Goal: Task Accomplishment & Management: Manage account settings

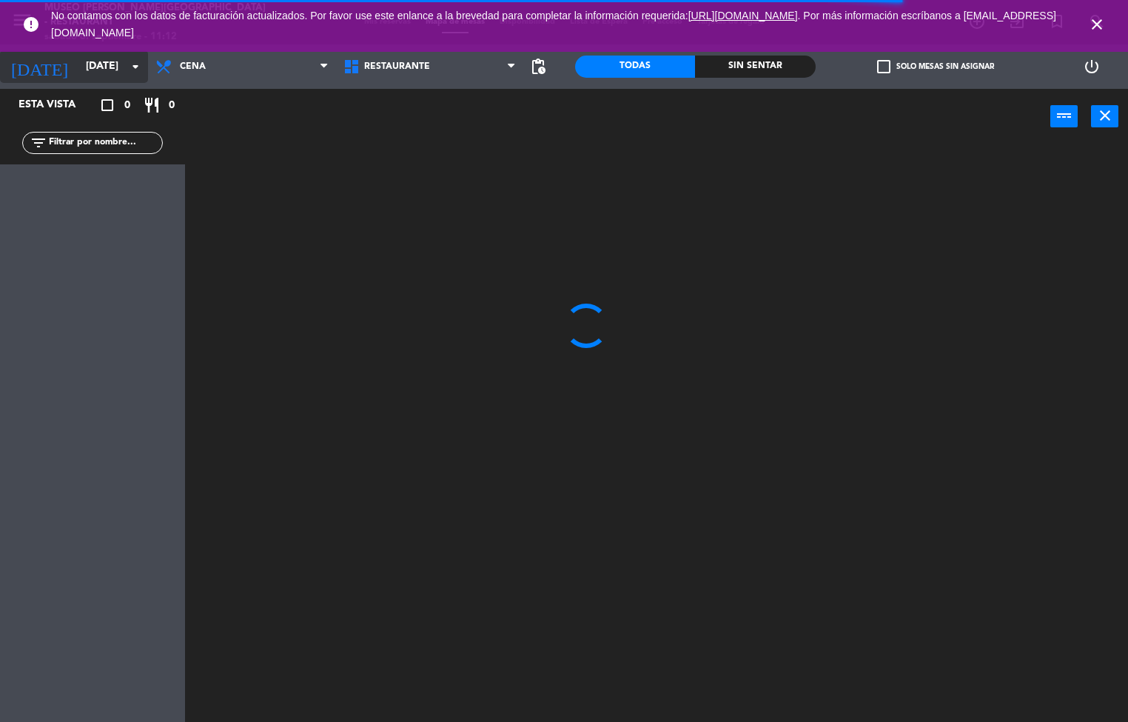
click at [80, 62] on input "[DATE]" at bounding box center [148, 66] width 141 height 27
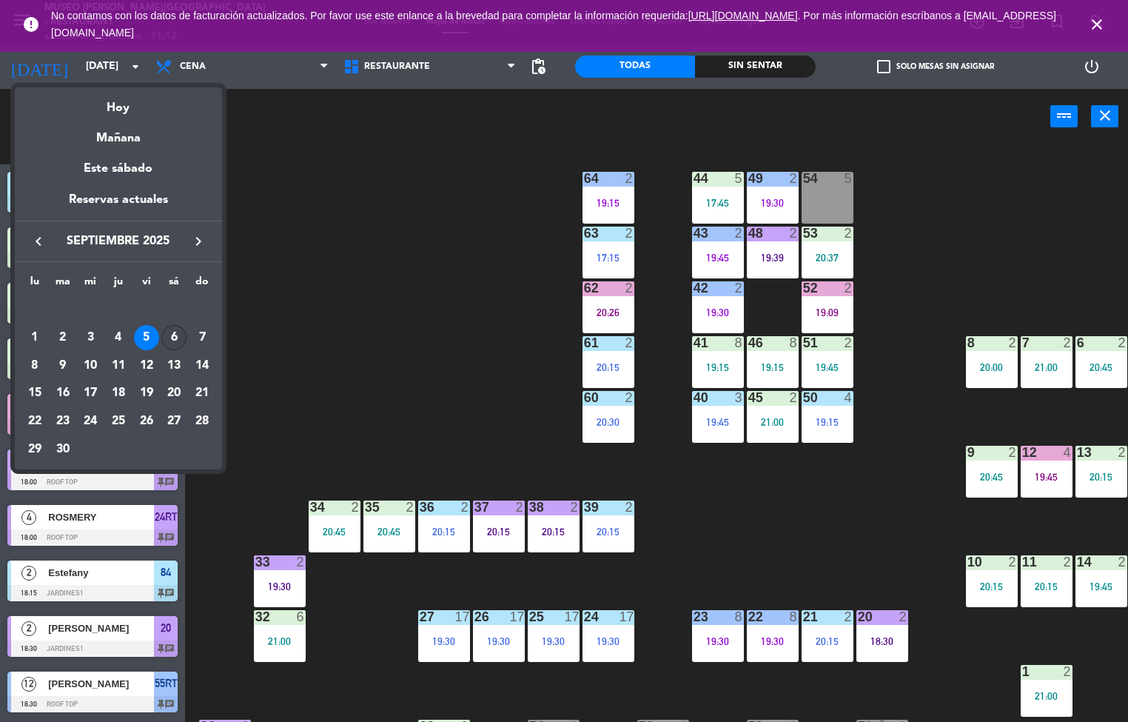
click at [174, 338] on div "6" at bounding box center [173, 337] width 25 height 25
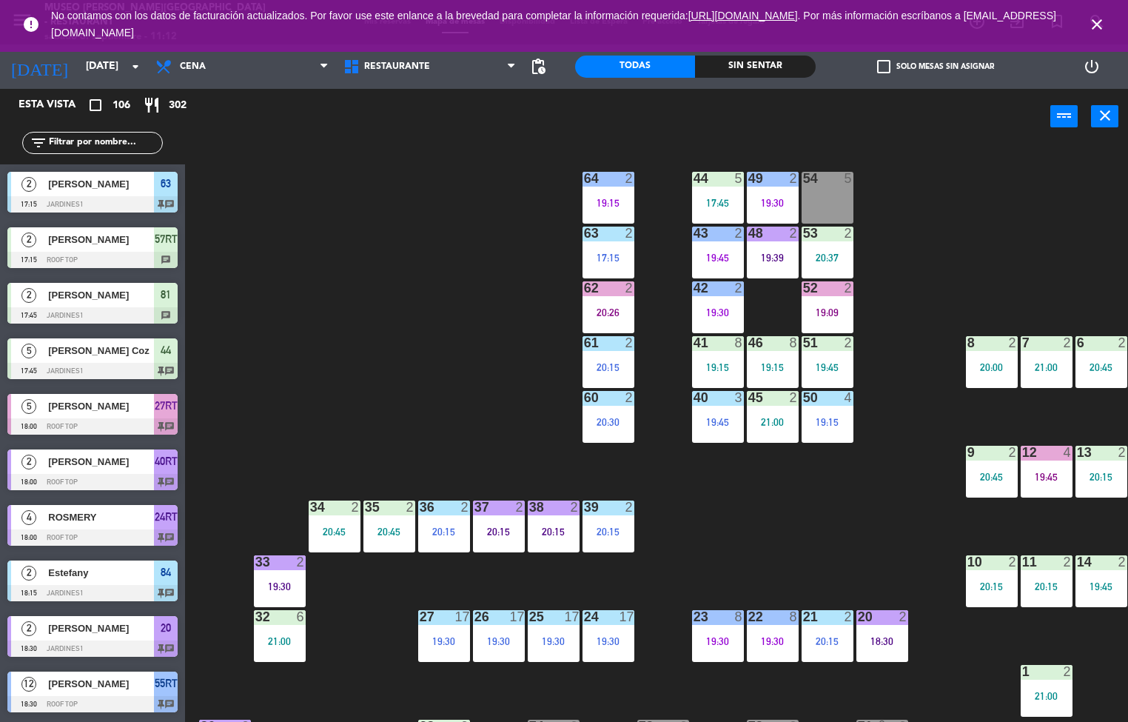
type input "[DATE]"
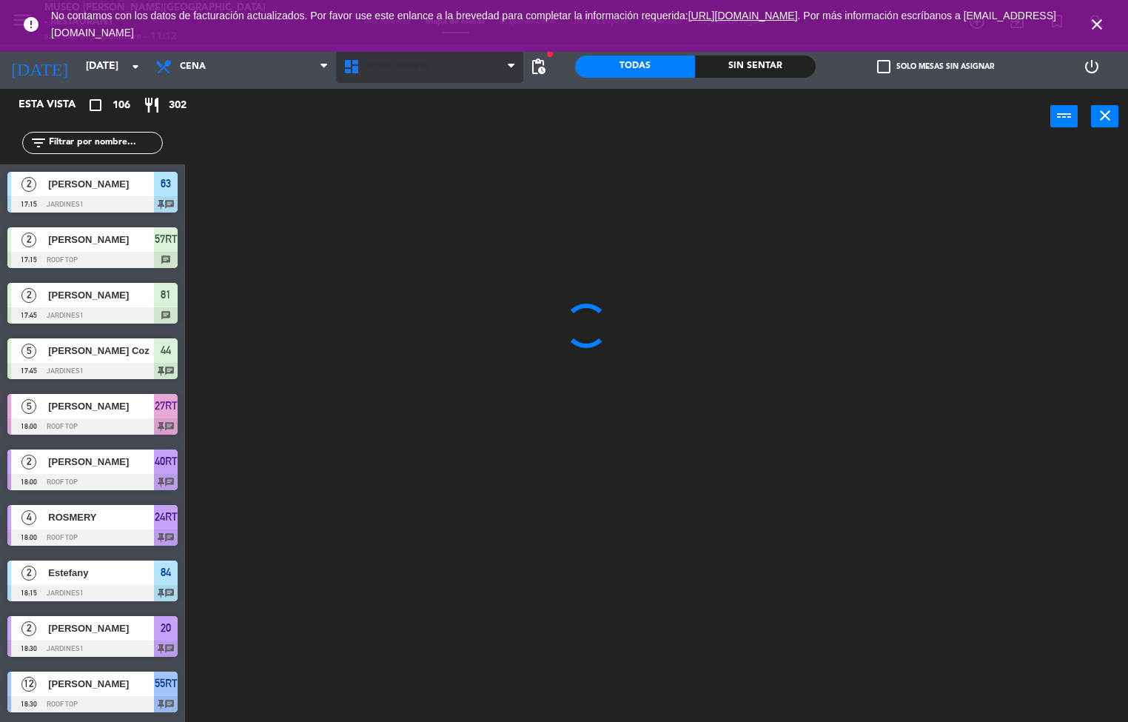
click at [411, 65] on span "Restaurante" at bounding box center [397, 66] width 66 height 10
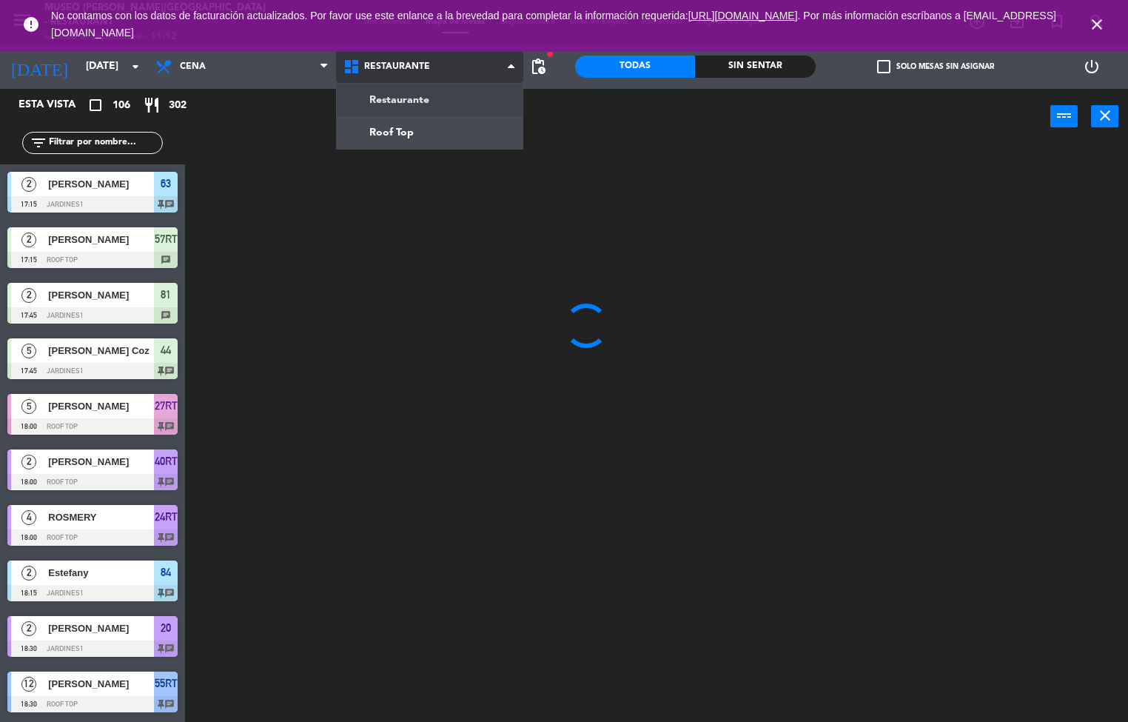
click at [431, 104] on ng-component "menu [GEOGRAPHIC_DATA][PERSON_NAME] - Restaurant [DATE] 6. septiembre - 11:12 M…" at bounding box center [564, 361] width 1128 height 722
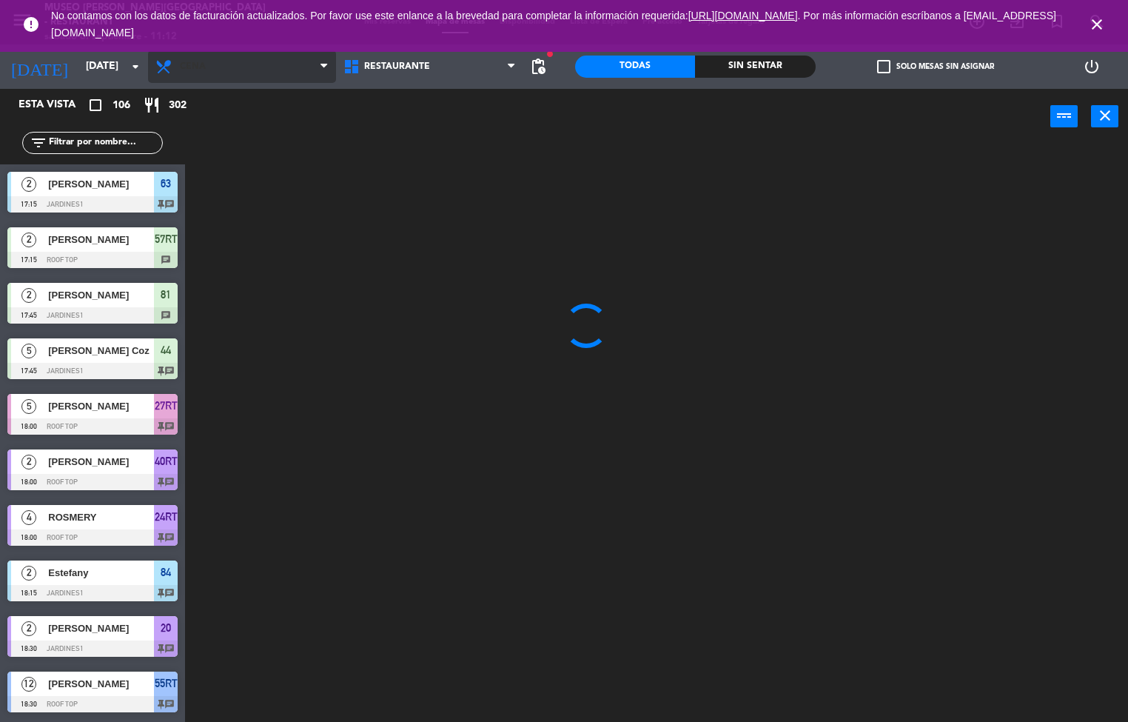
click at [258, 67] on span "Cena" at bounding box center [242, 66] width 188 height 33
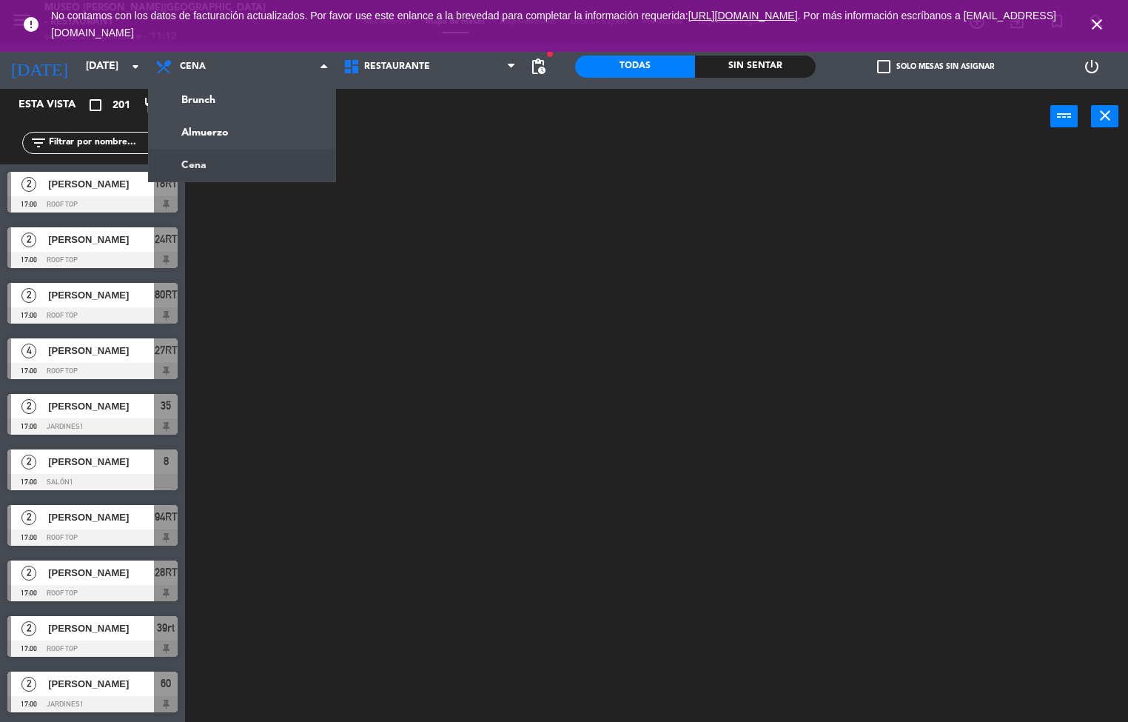
click at [252, 138] on ng-component "menu [GEOGRAPHIC_DATA][PERSON_NAME] - Restaurant [DATE] 6. septiembre - 11:12 M…" at bounding box center [564, 361] width 1128 height 722
click at [249, 136] on div "power_input close" at bounding box center [617, 117] width 865 height 56
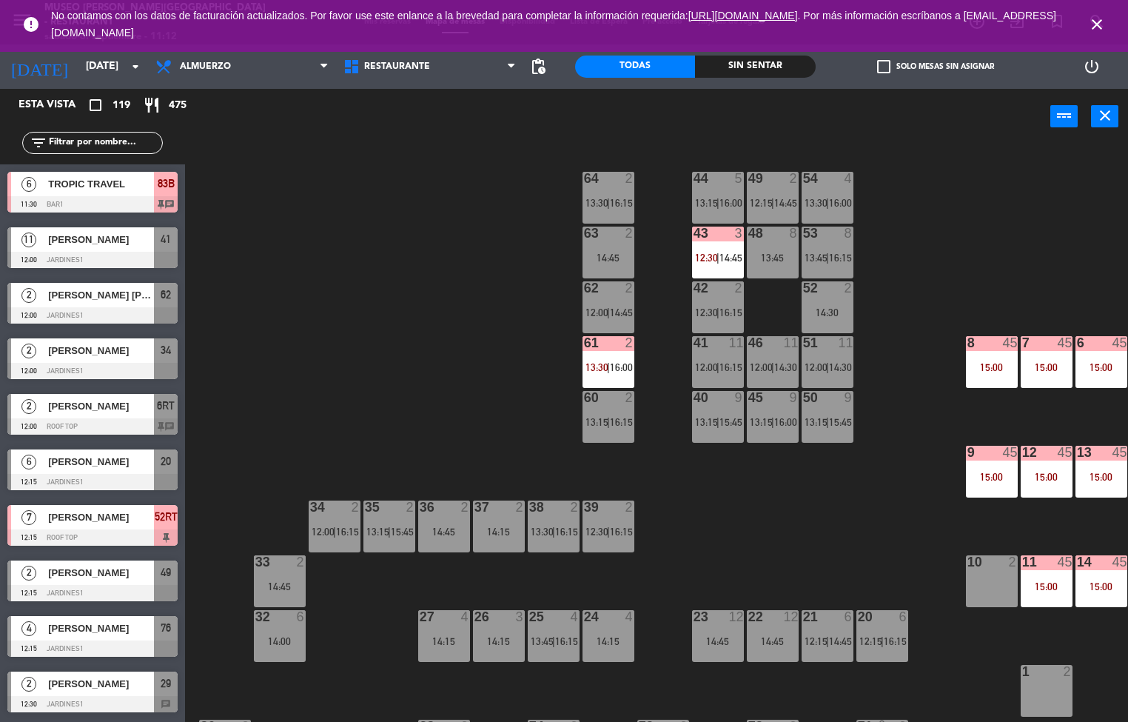
scroll to position [0, 120]
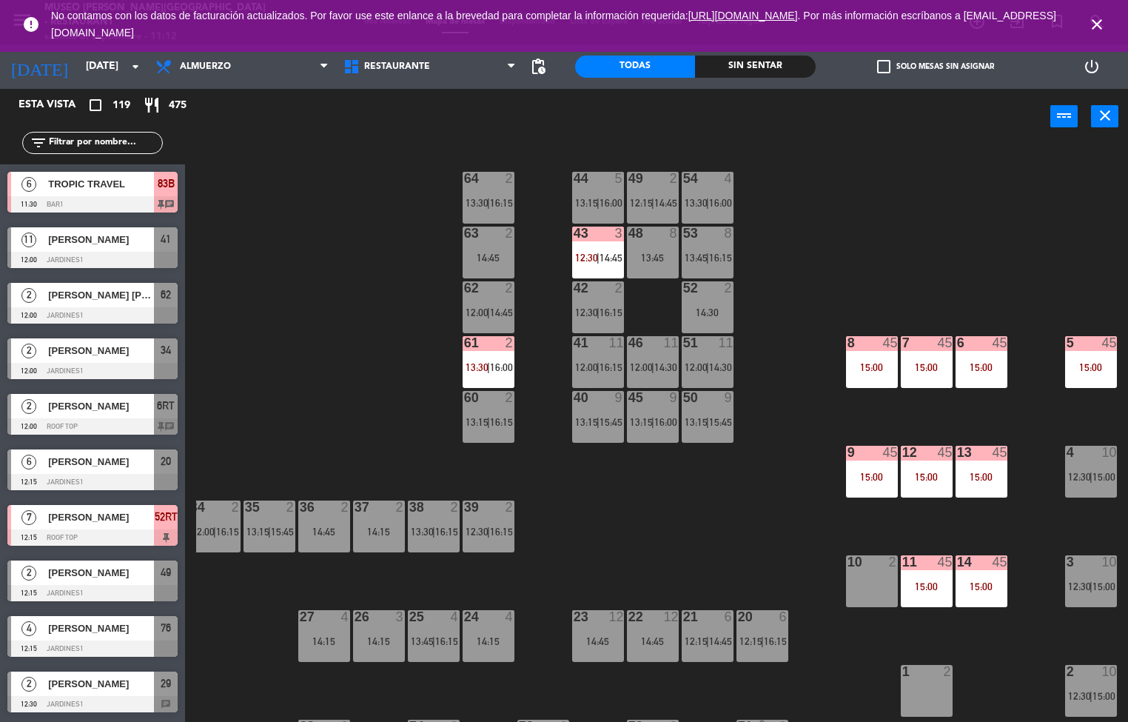
click at [873, 366] on div "15:00" at bounding box center [872, 367] width 52 height 10
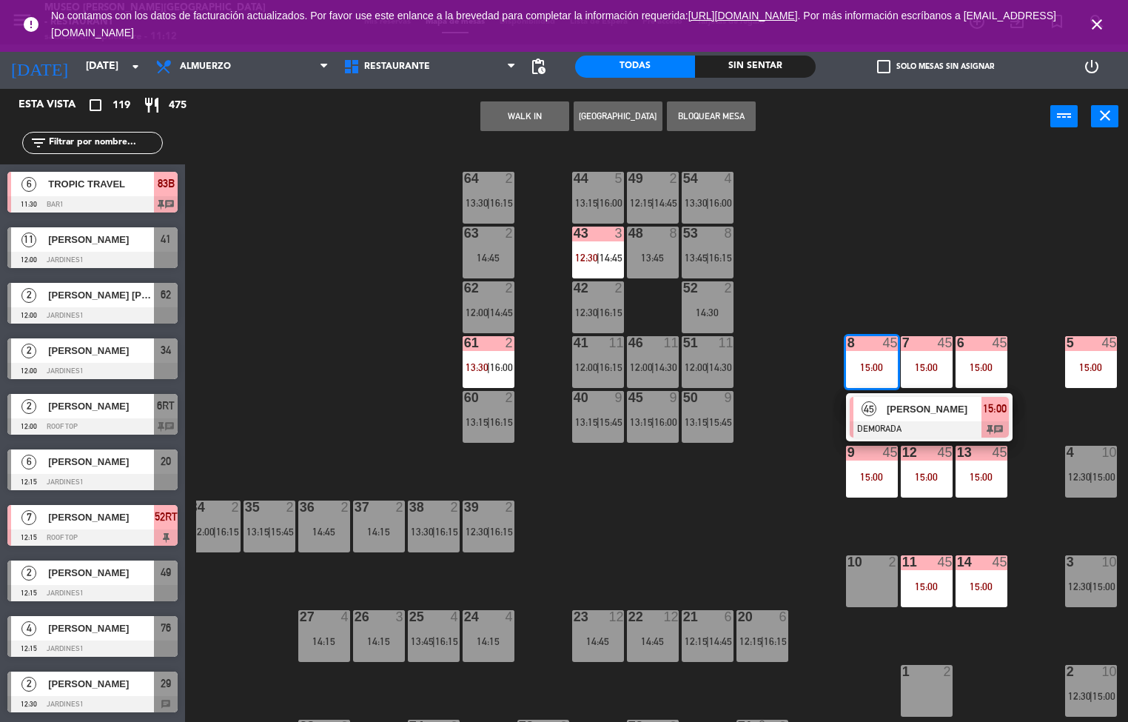
click at [921, 413] on span "[PERSON_NAME]" at bounding box center [934, 409] width 95 height 16
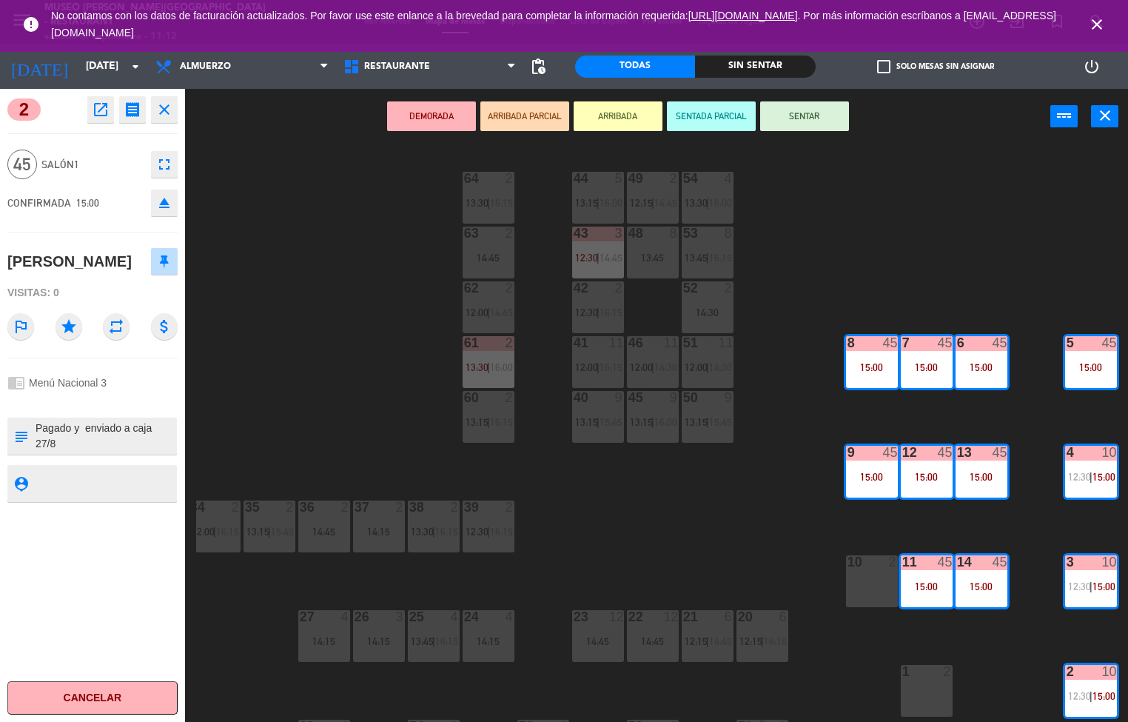
click at [100, 110] on icon "open_in_new" at bounding box center [101, 110] width 18 height 18
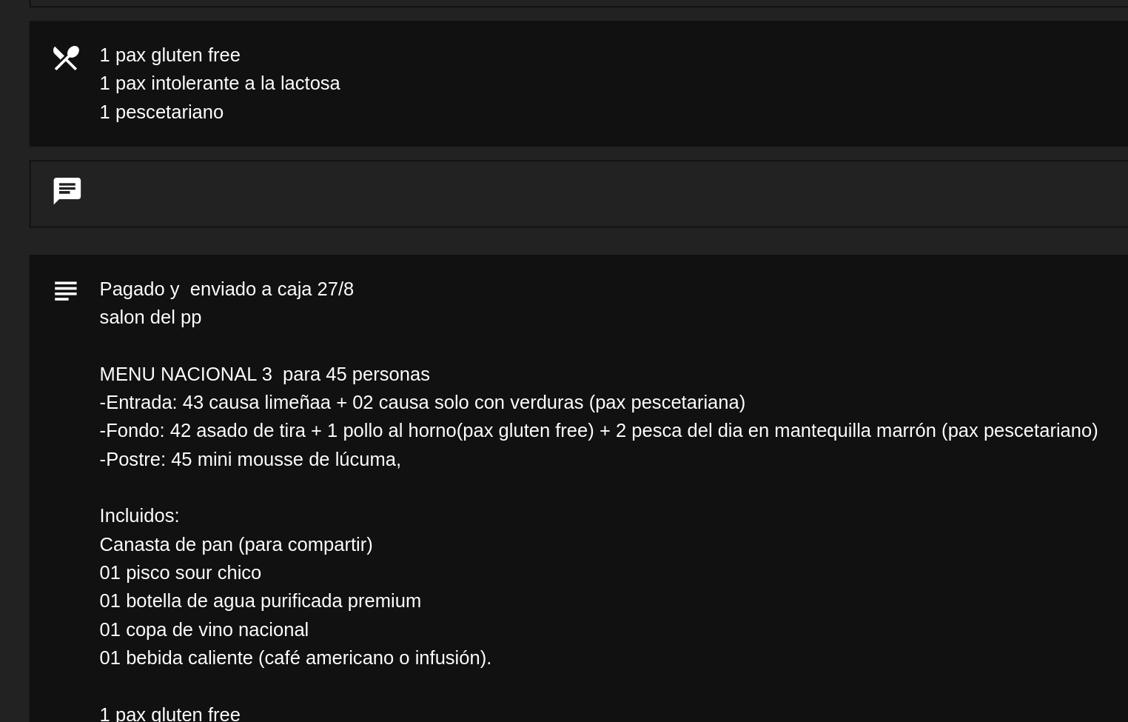
scroll to position [24, 0]
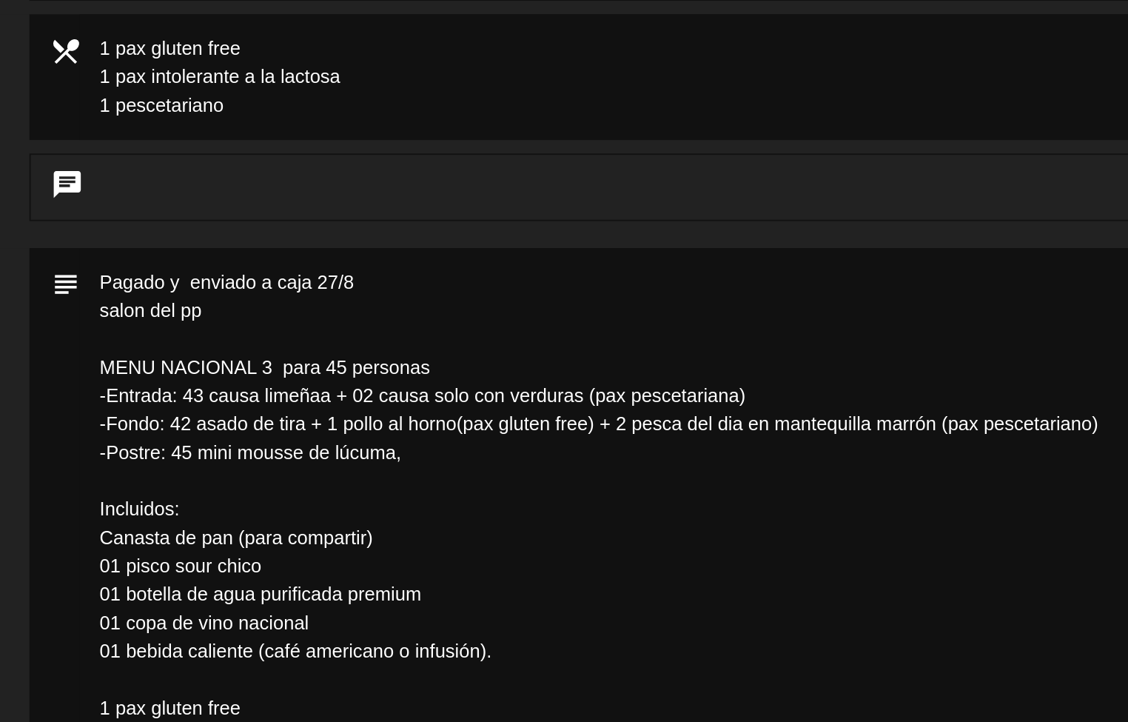
click at [240, 549] on textarea at bounding box center [564, 565] width 887 height 302
click at [233, 542] on textarea at bounding box center [564, 565] width 887 height 302
click at [292, 586] on textarea at bounding box center [564, 565] width 887 height 302
click at [292, 567] on textarea at bounding box center [564, 565] width 887 height 302
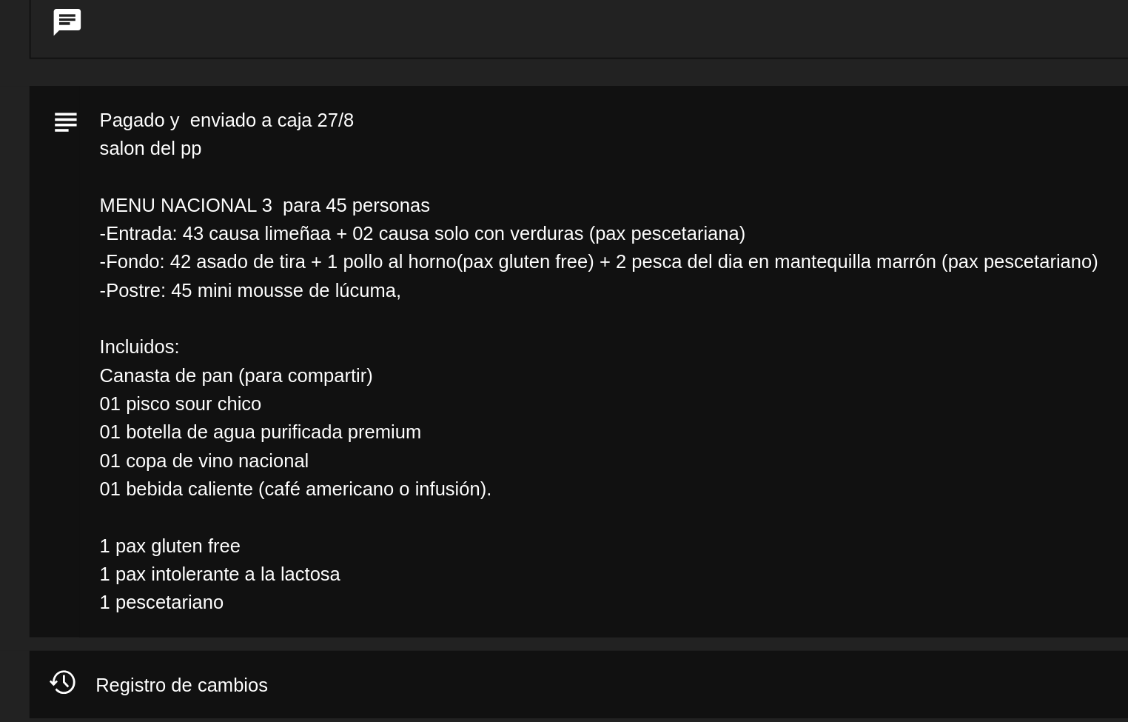
scroll to position [0, 0]
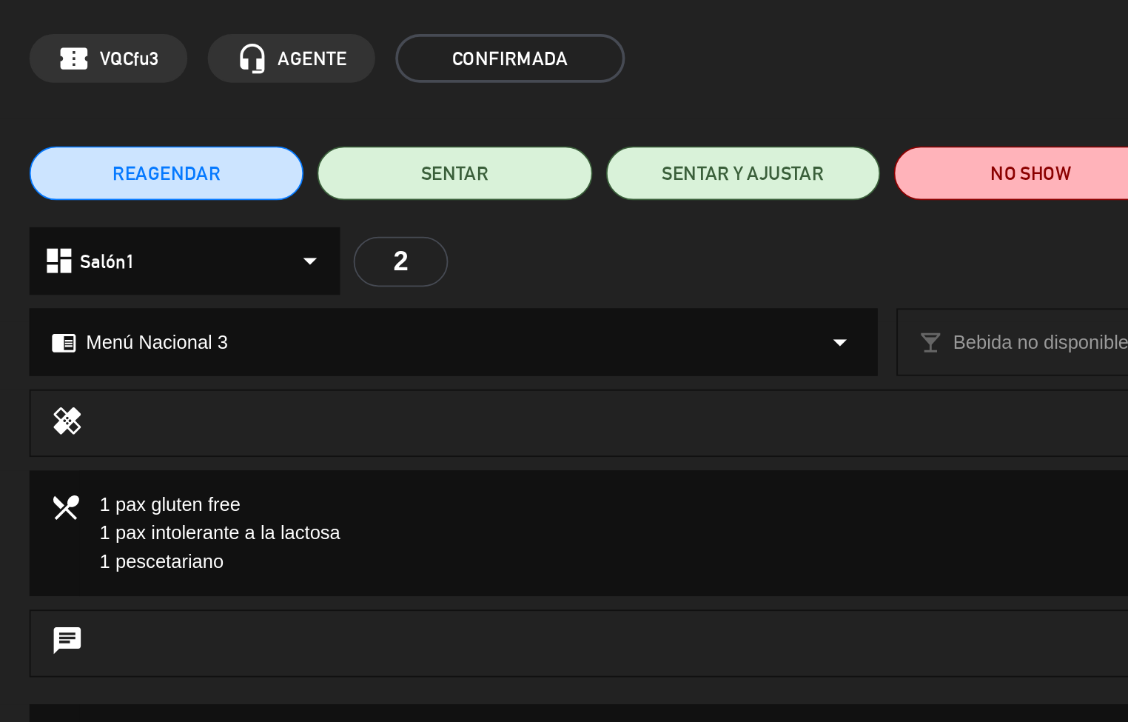
click at [302, 425] on div "chat" at bounding box center [564, 413] width 1128 height 52
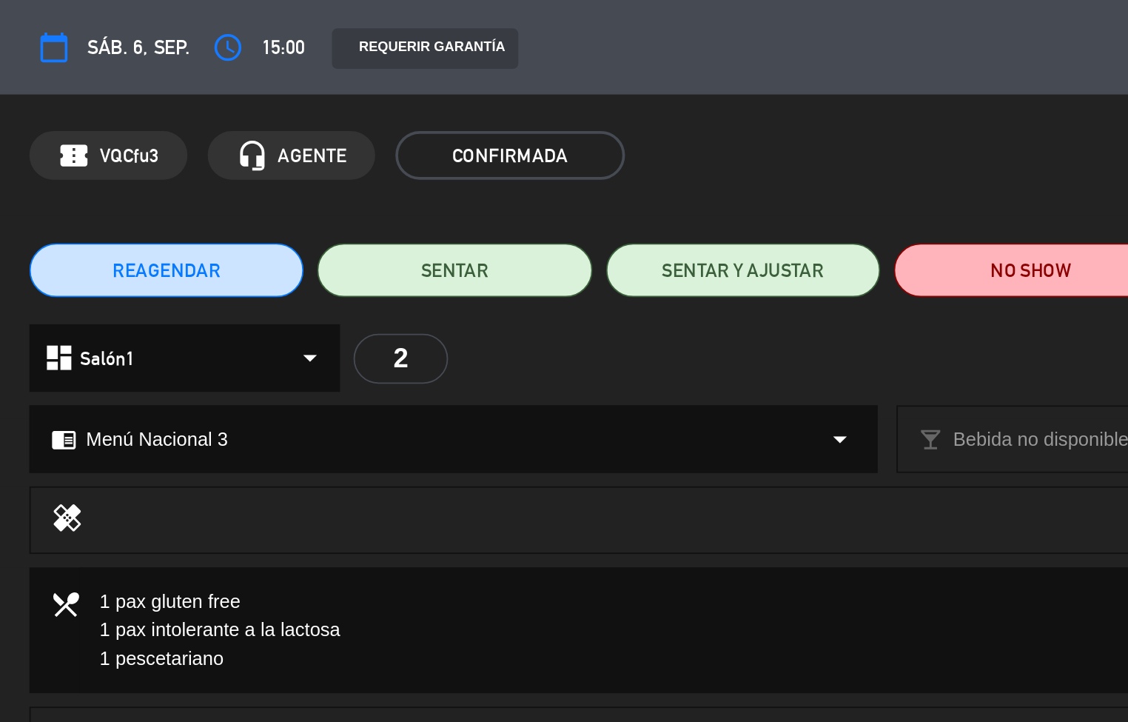
click at [289, 363] on textarea at bounding box center [445, 345] width 648 height 69
click at [289, 364] on textarea at bounding box center [445, 345] width 648 height 69
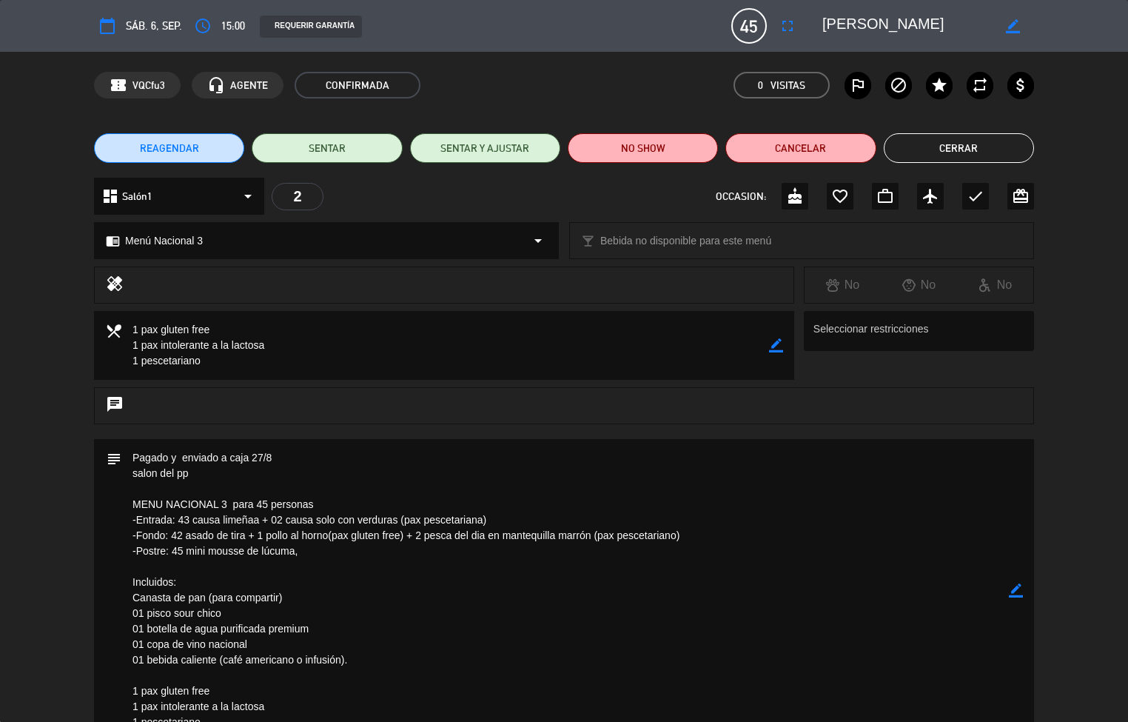
click at [964, 144] on button "Cerrar" at bounding box center [959, 148] width 150 height 30
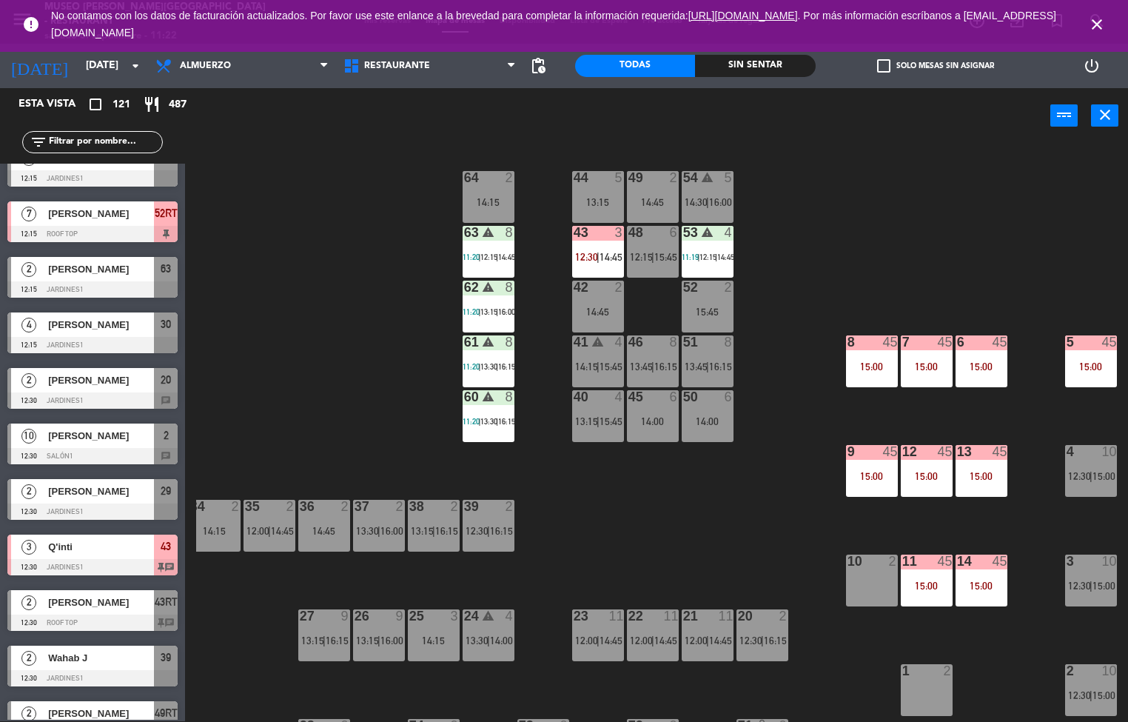
scroll to position [396, 120]
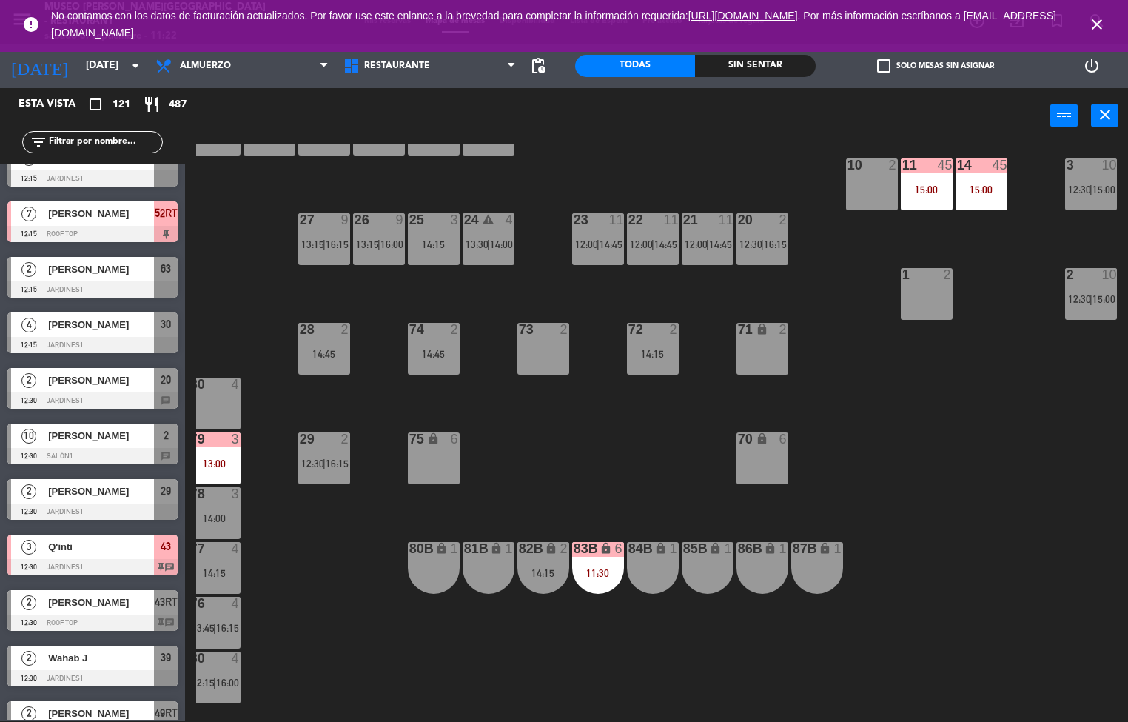
click at [717, 260] on div "21 11 12:00 | 14:45" at bounding box center [708, 239] width 52 height 52
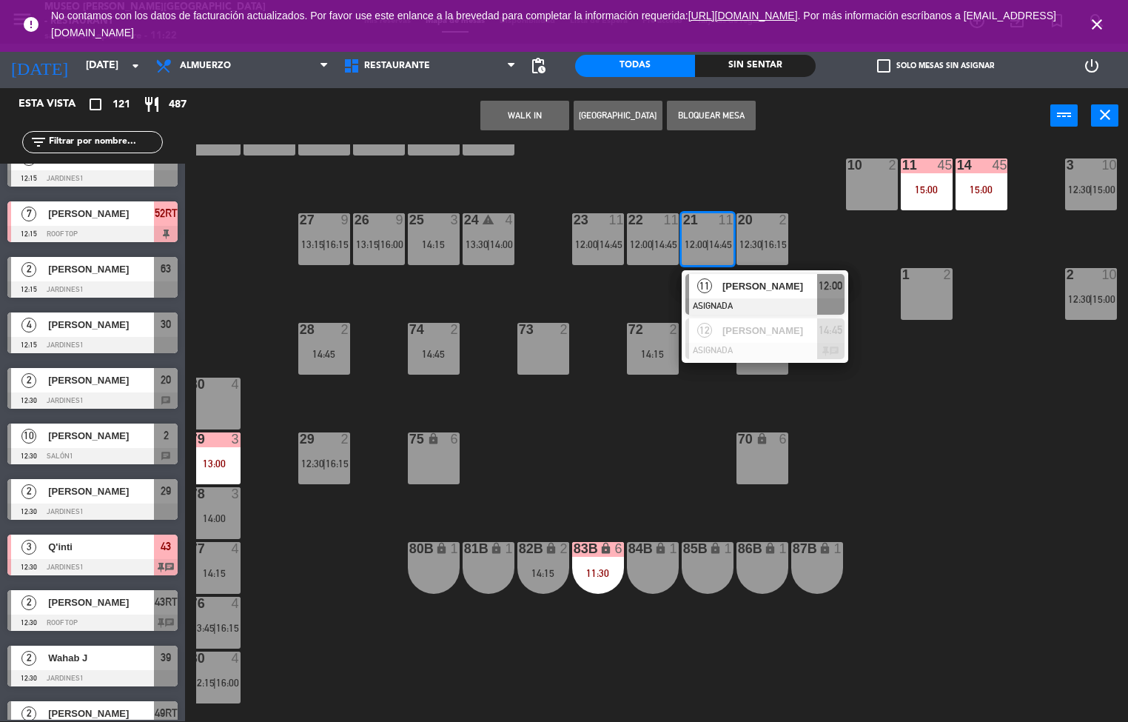
scroll to position [189, 120]
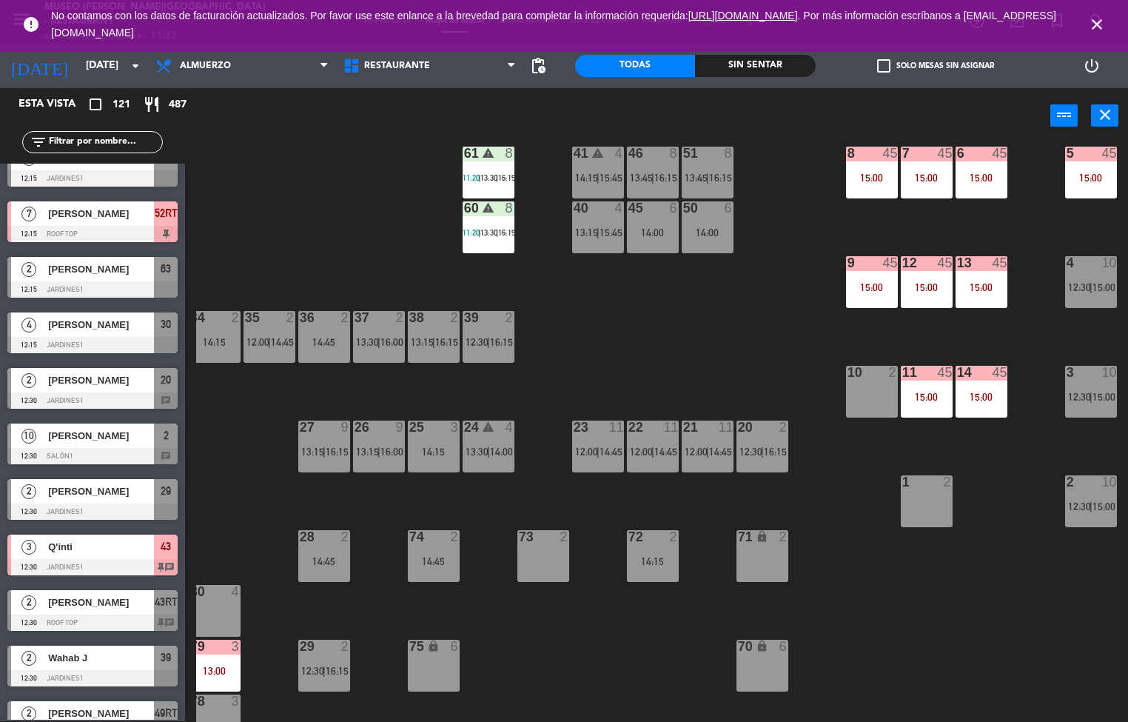
click at [922, 633] on div "44 5 13:15 49 2 14:45 54 warning 5 14:30 | 16:00 64 2 14:15 48 6 12:15 | 15:45 …" at bounding box center [662, 432] width 932 height 577
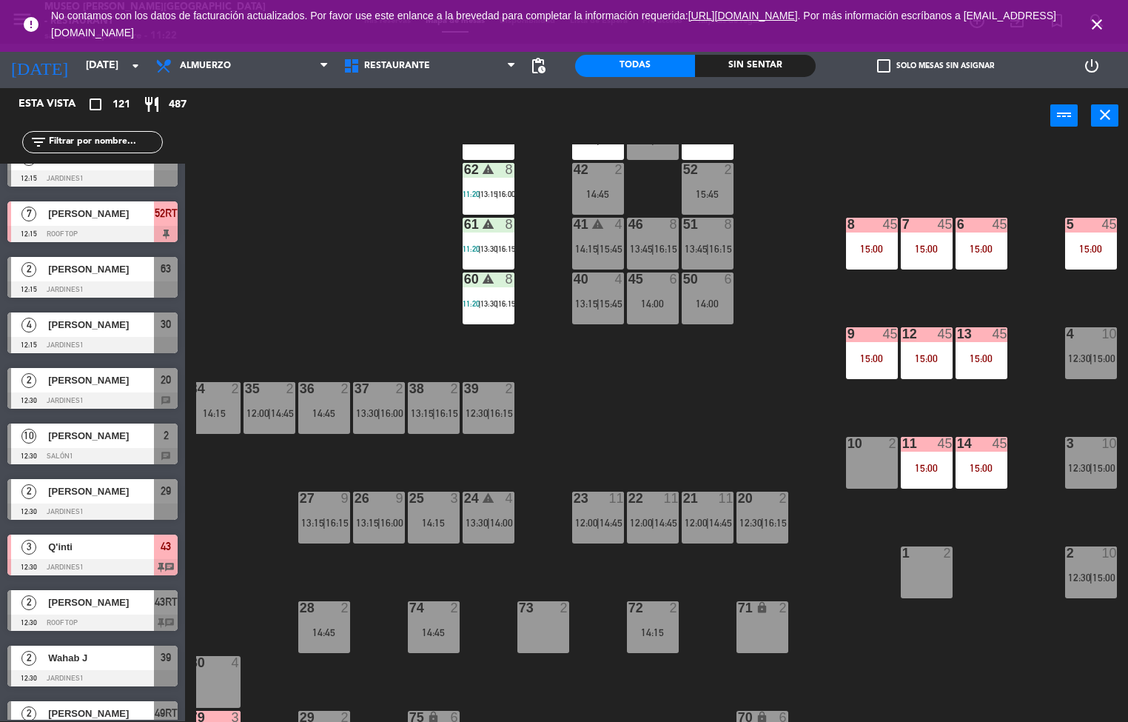
scroll to position [84, 120]
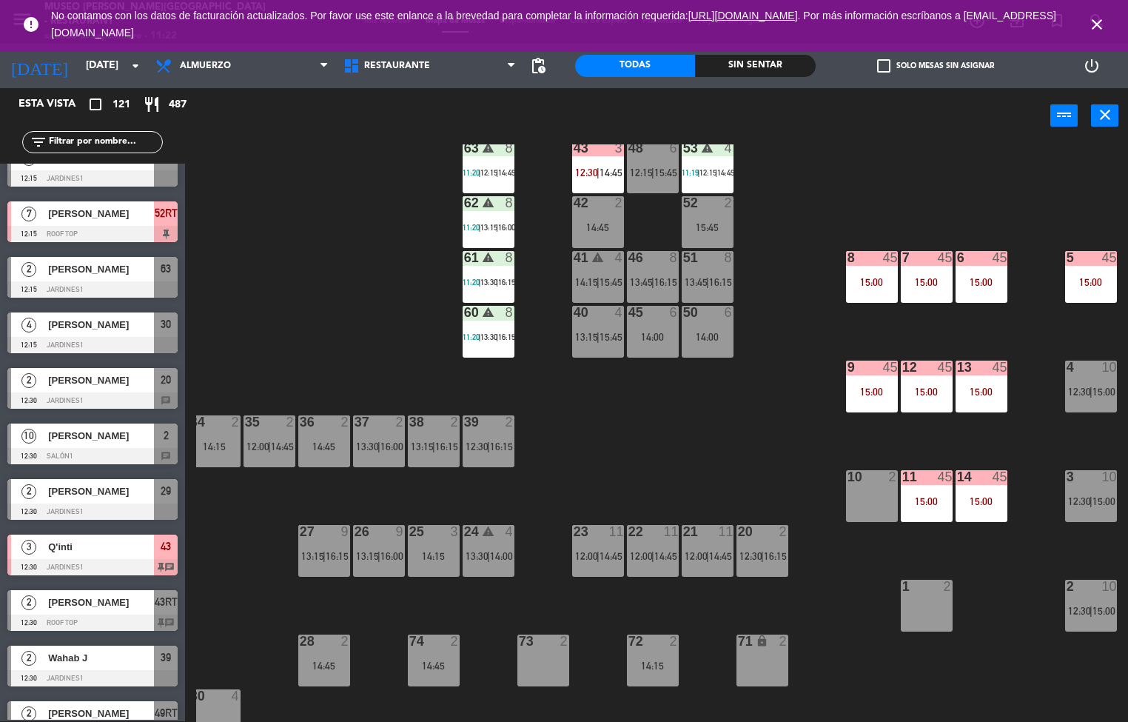
click at [709, 443] on div "44 5 13:15 49 2 14:45 54 warning 5 14:30 | 16:00 64 2 14:15 48 6 12:15 | 15:45 …" at bounding box center [662, 432] width 932 height 577
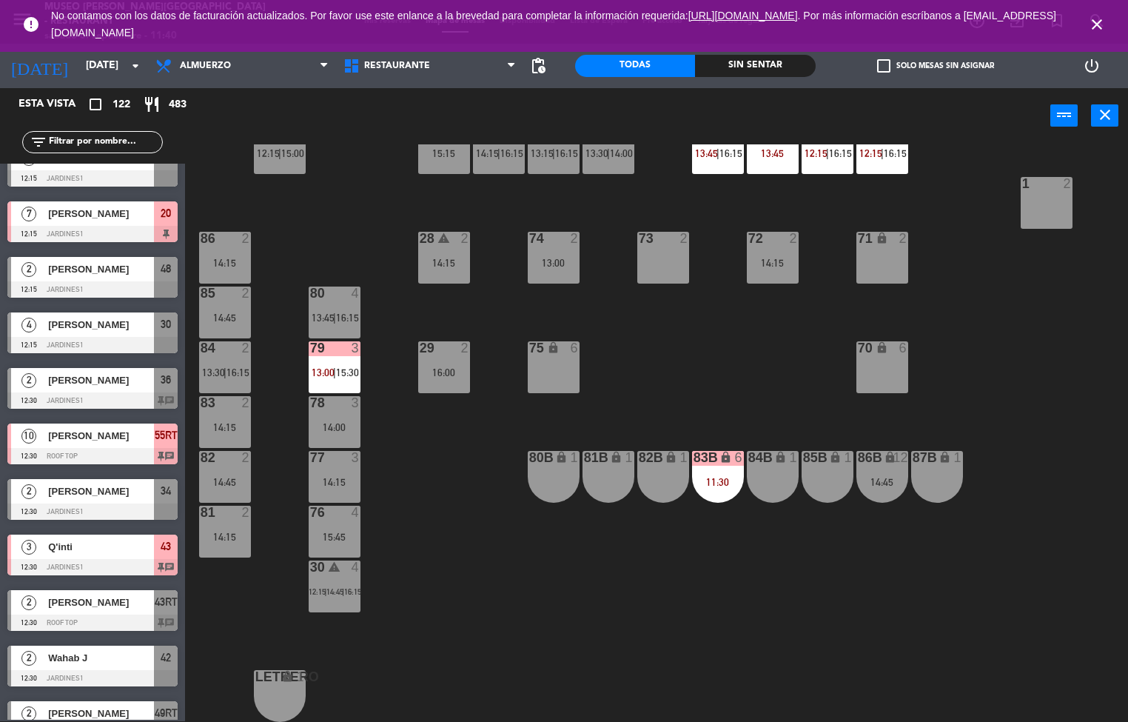
scroll to position [144, 0]
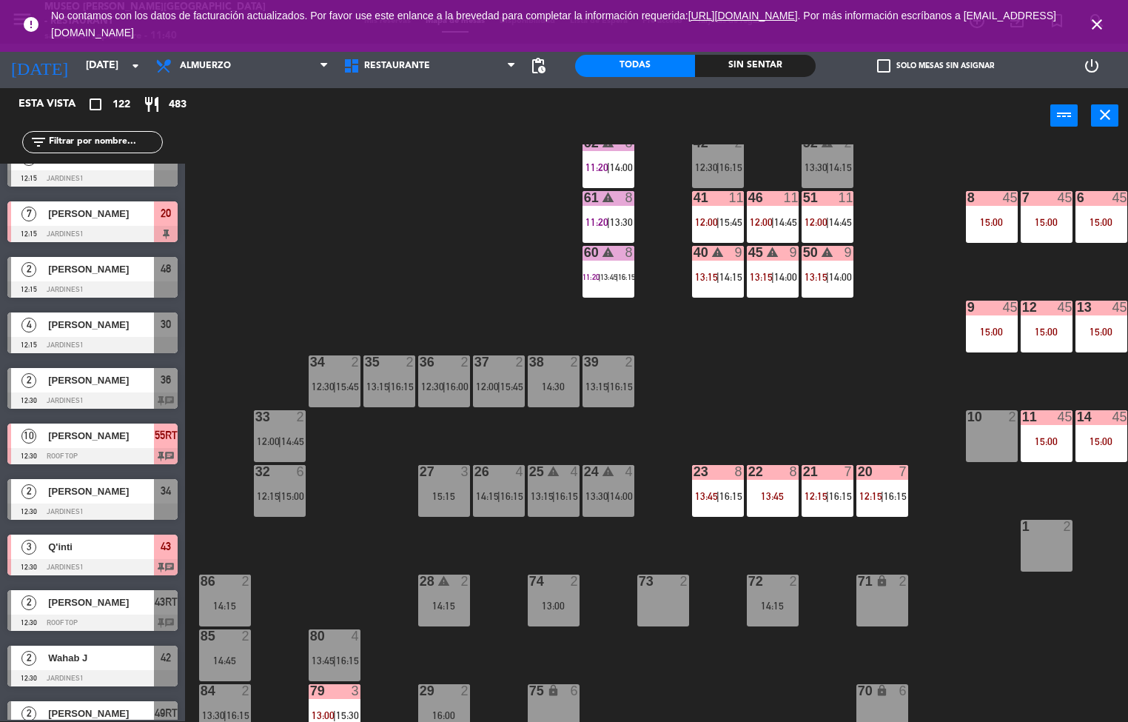
click at [786, 501] on div "13:45" at bounding box center [773, 496] width 52 height 10
click at [791, 501] on div "13:45" at bounding box center [773, 496] width 52 height 10
click at [786, 501] on div "13:45" at bounding box center [773, 496] width 52 height 10
click at [719, 133] on div "43 3 12:30 | 14:45" at bounding box center [718, 107] width 52 height 52
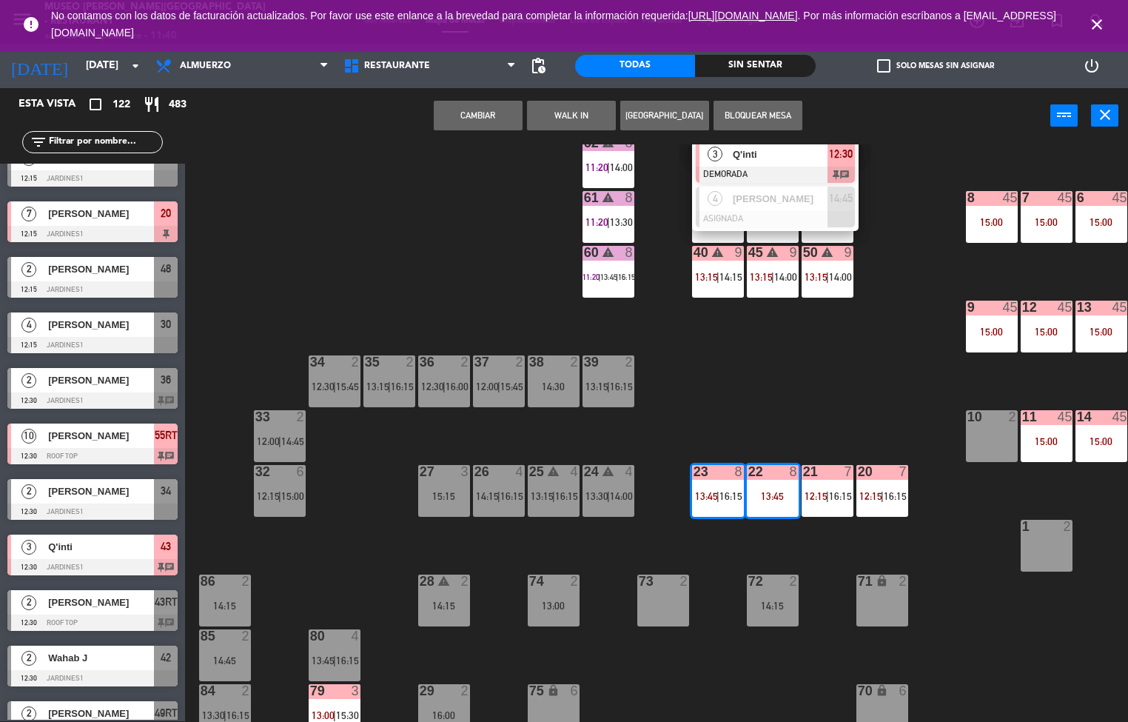
scroll to position [5, 0]
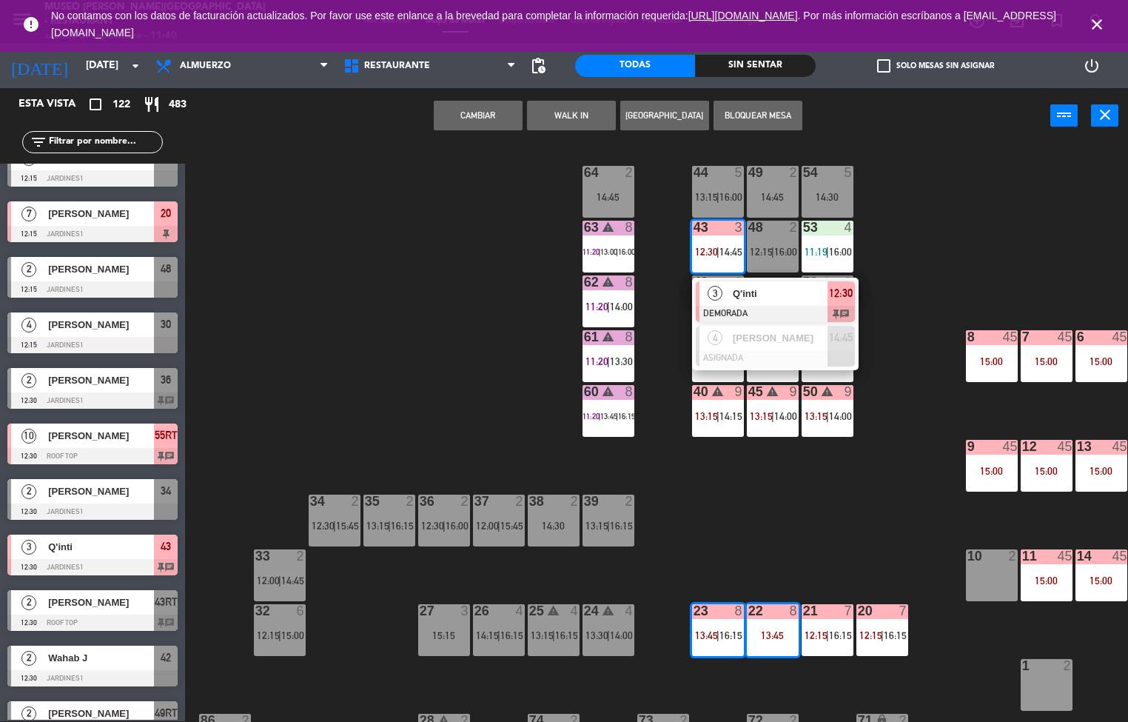
click at [767, 314] on div at bounding box center [775, 314] width 159 height 16
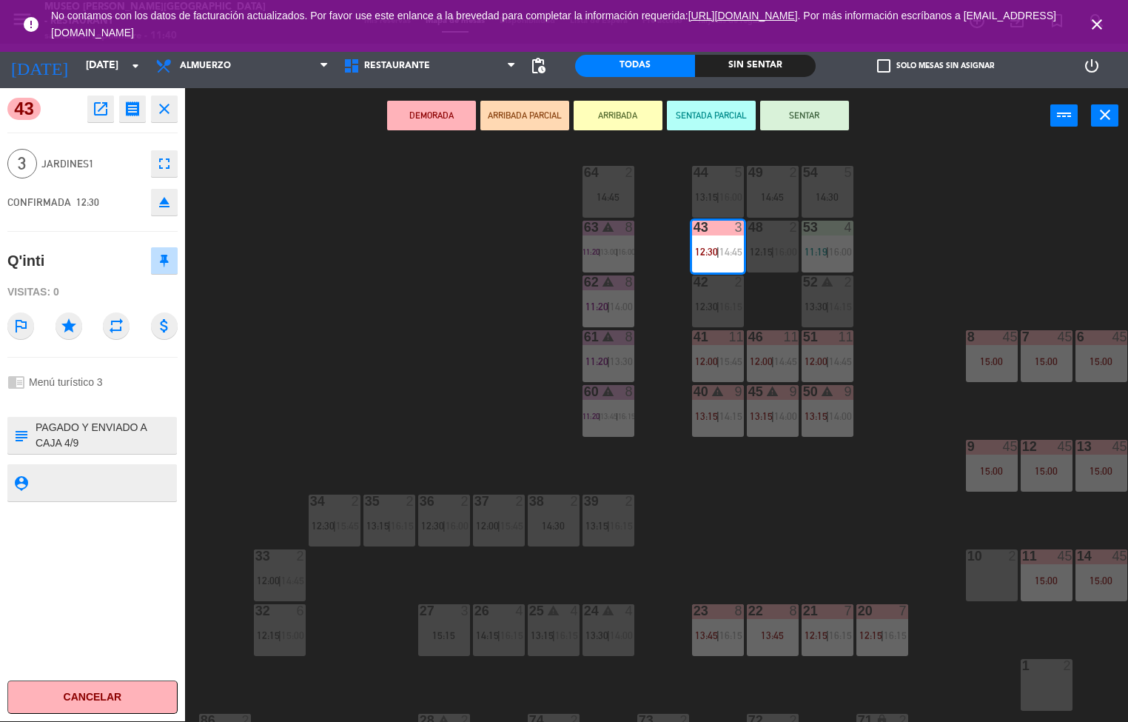
click at [105, 114] on icon "open_in_new" at bounding box center [101, 109] width 18 height 18
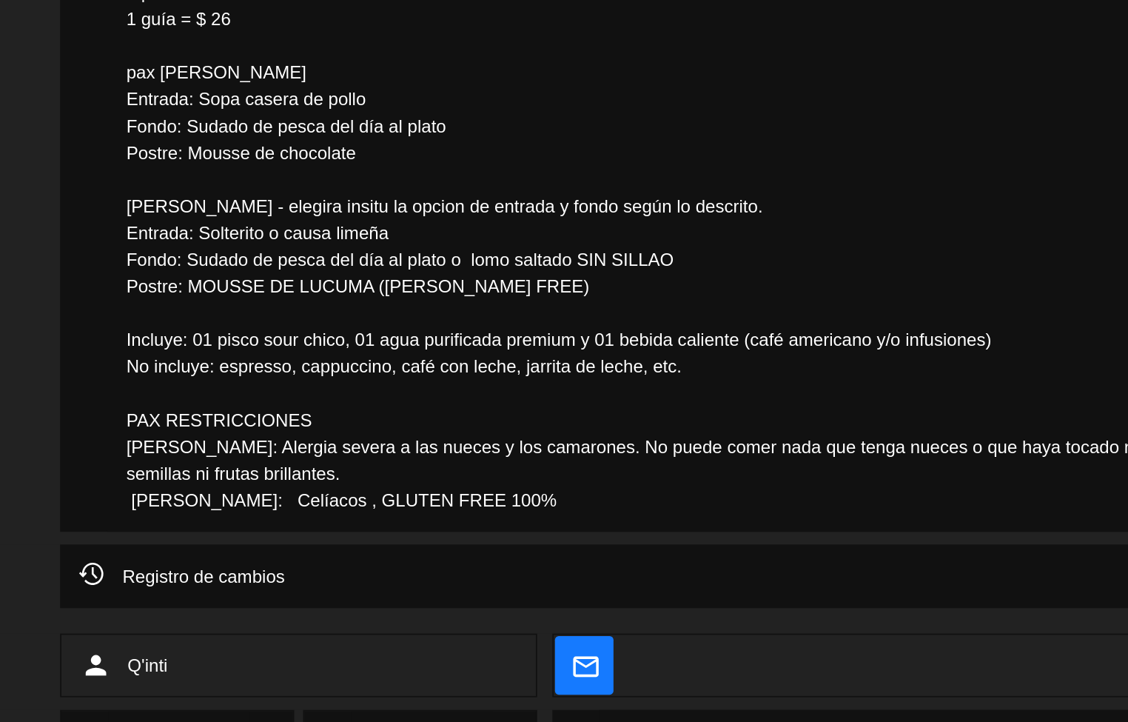
scroll to position [236, 0]
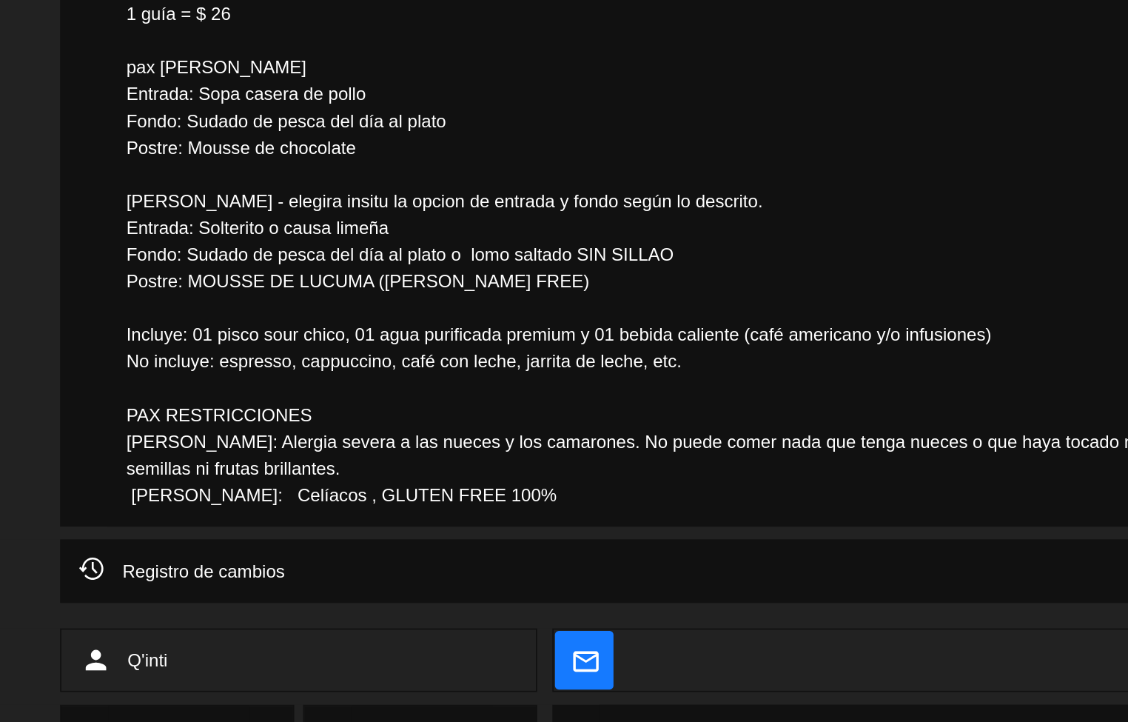
click at [332, 349] on textarea at bounding box center [564, 407] width 887 height 379
click at [333, 531] on textarea at bounding box center [564, 407] width 887 height 379
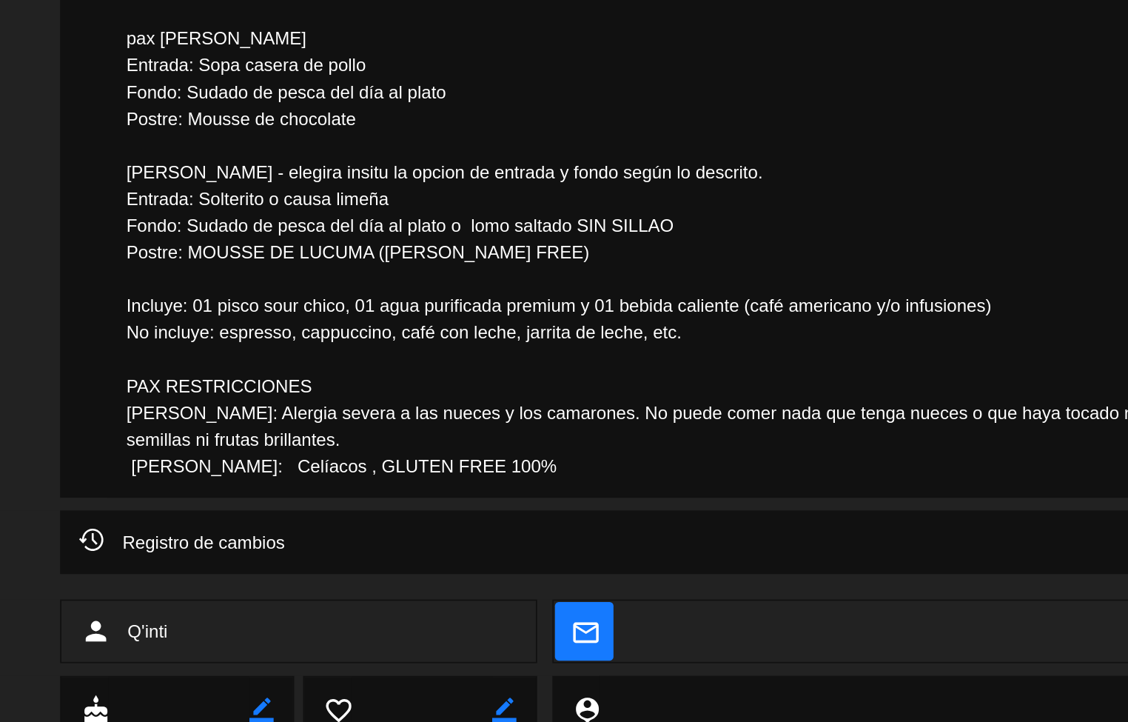
click at [347, 619] on div "Registro de cambios arrow_drop_down" at bounding box center [564, 606] width 940 height 37
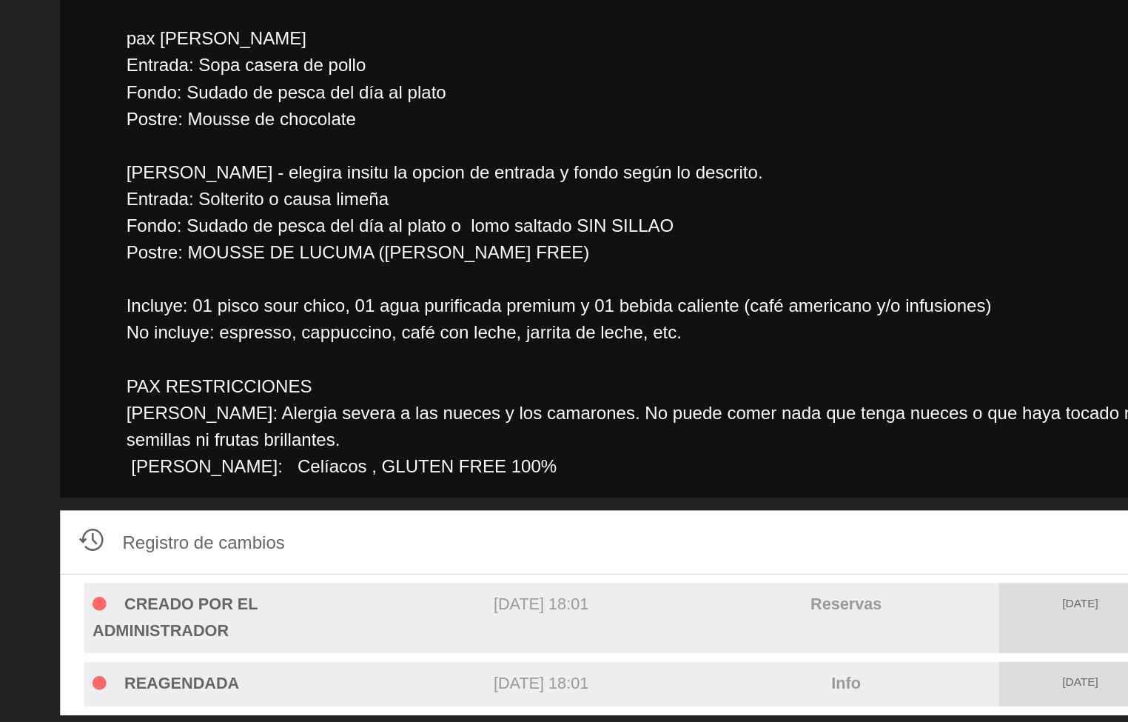
click at [98, 465] on div "subject border_color" at bounding box center [564, 390] width 940 height 379
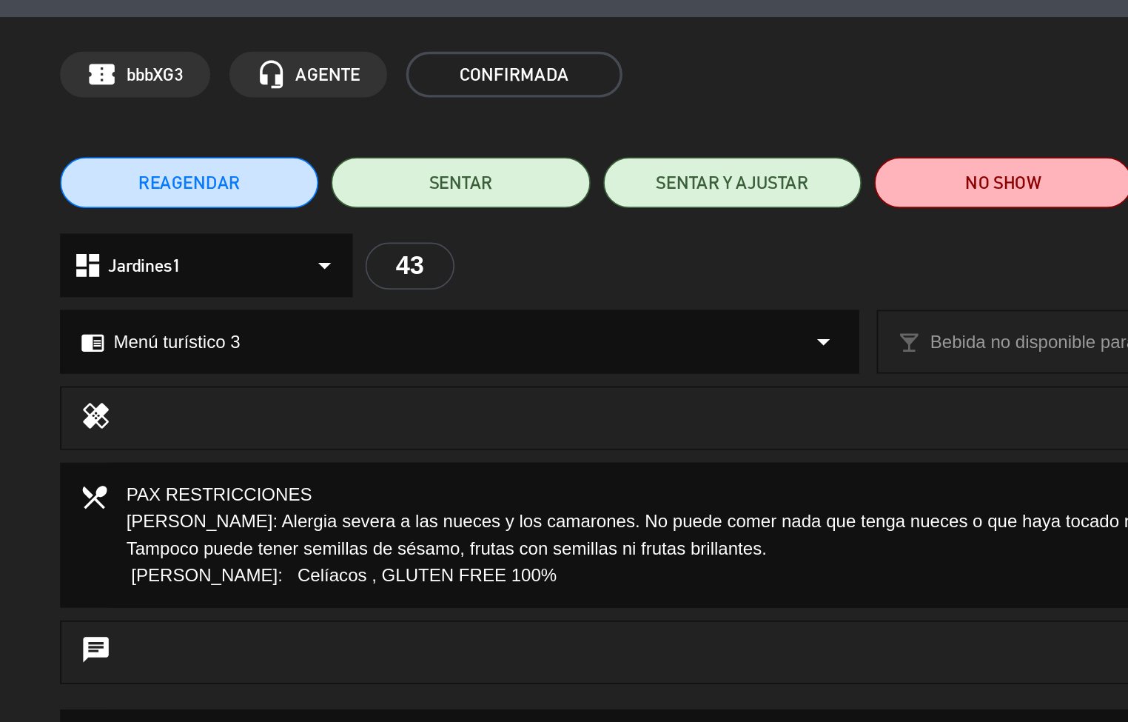
scroll to position [0, 0]
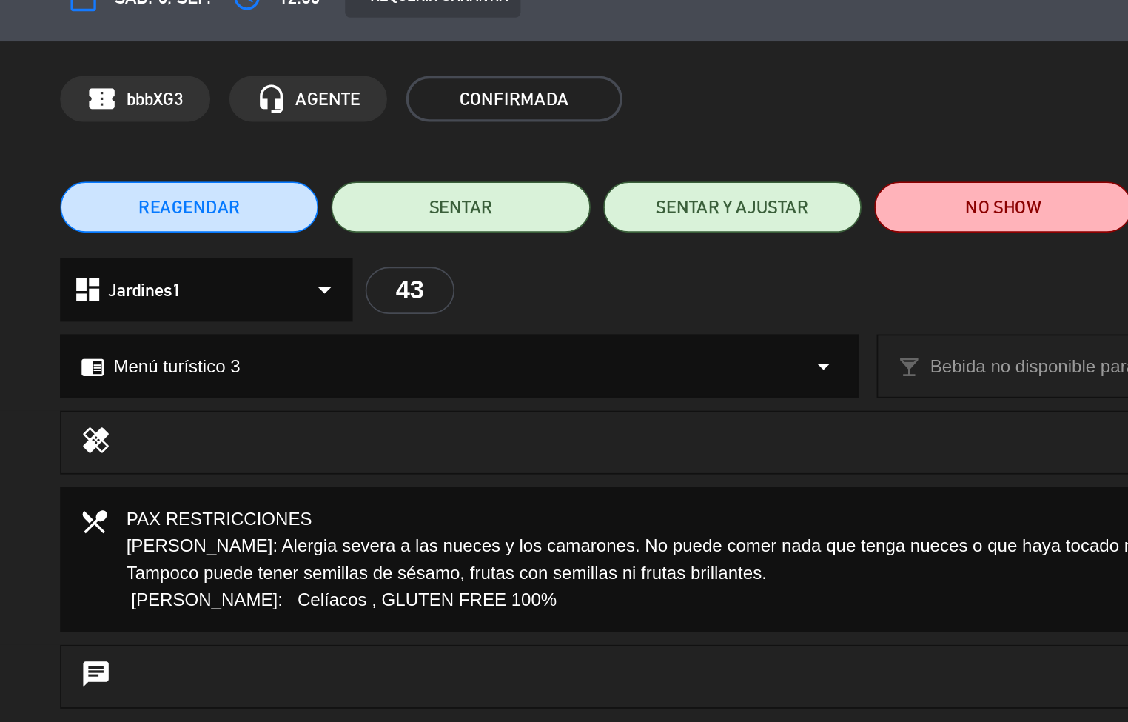
click at [320, 366] on textarea at bounding box center [445, 353] width 648 height 84
click at [364, 244] on div "chrome_reader_mode Menú turístico 3 arrow_drop_down" at bounding box center [326, 241] width 463 height 36
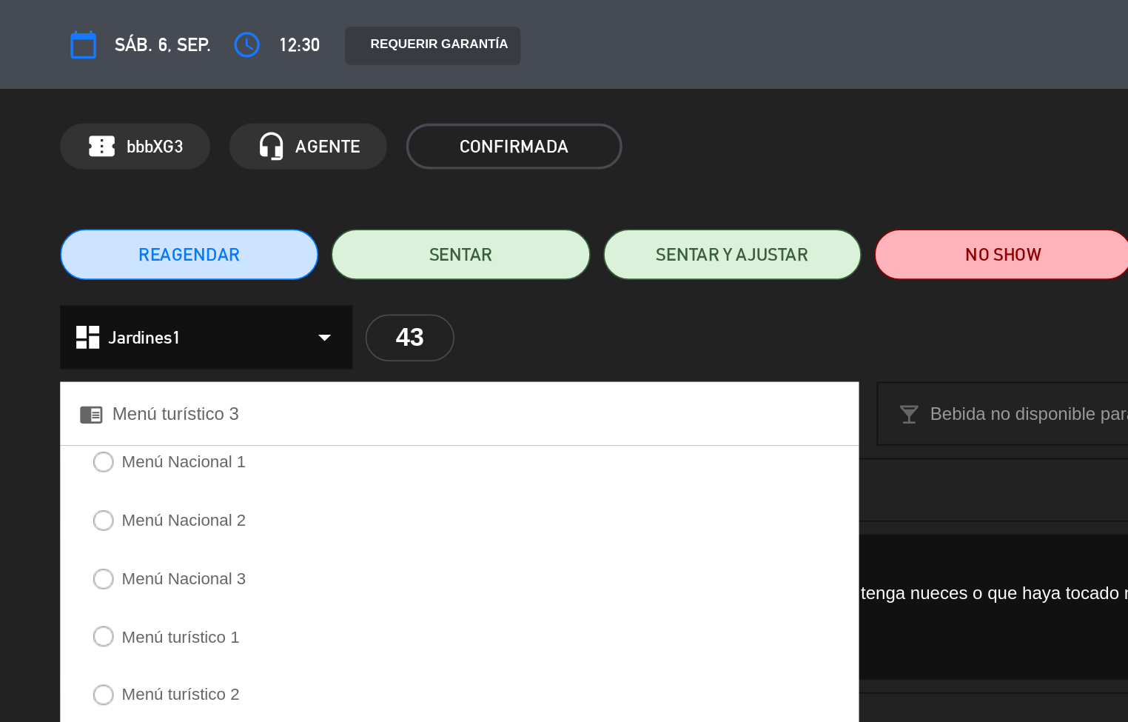
click at [340, 342] on div "Menú Nacional 3" at bounding box center [326, 340] width 465 height 29
click at [606, 209] on div "dashboard Jardines1 arrow_drop_down 43 OCCASION: cake favorite_border work_outl…" at bounding box center [564, 196] width 940 height 37
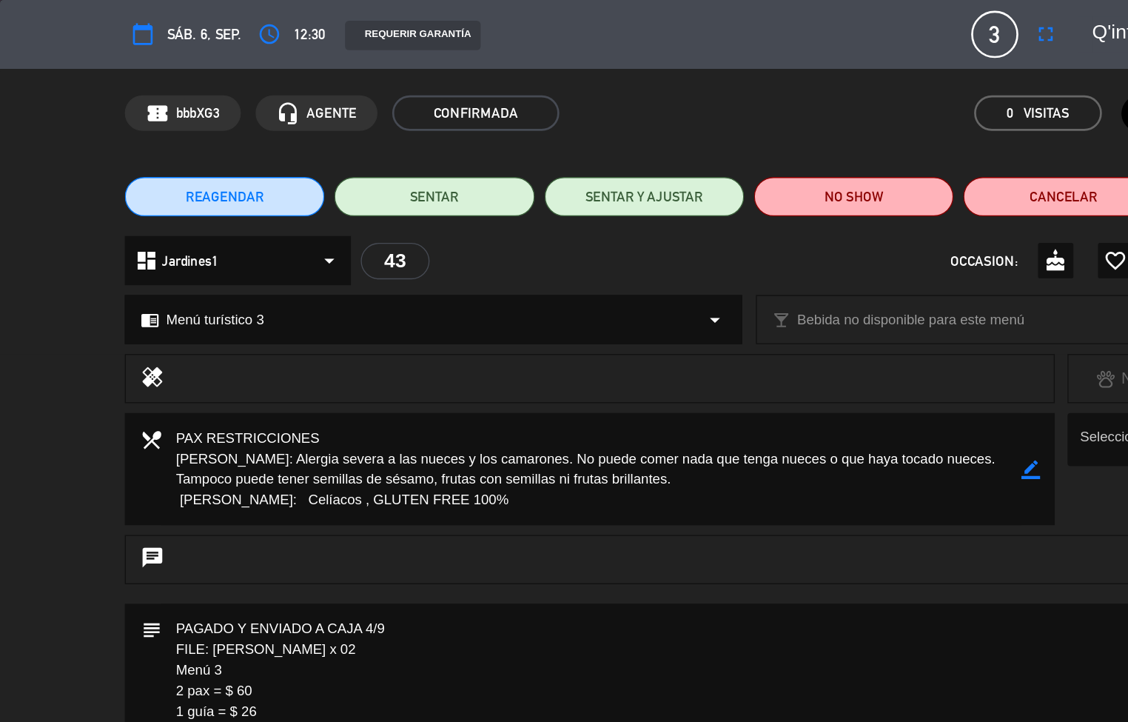
scroll to position [2, 0]
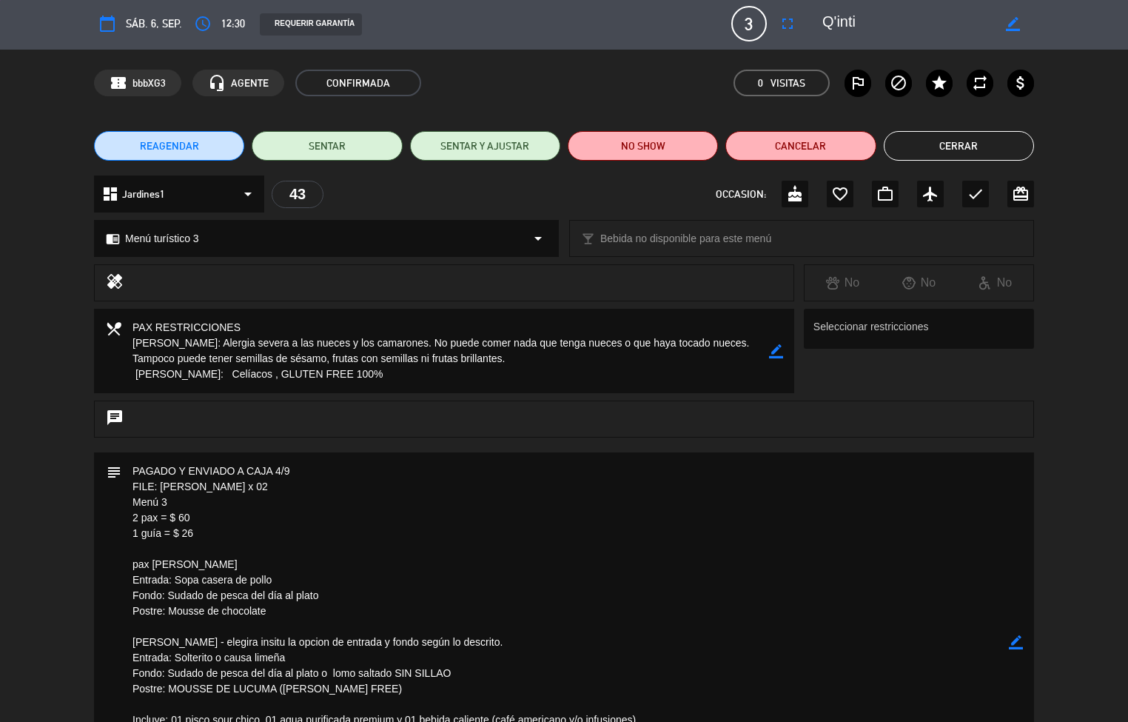
click at [372, 563] on textarea at bounding box center [564, 641] width 887 height 379
click at [391, 506] on textarea at bounding box center [564, 641] width 887 height 379
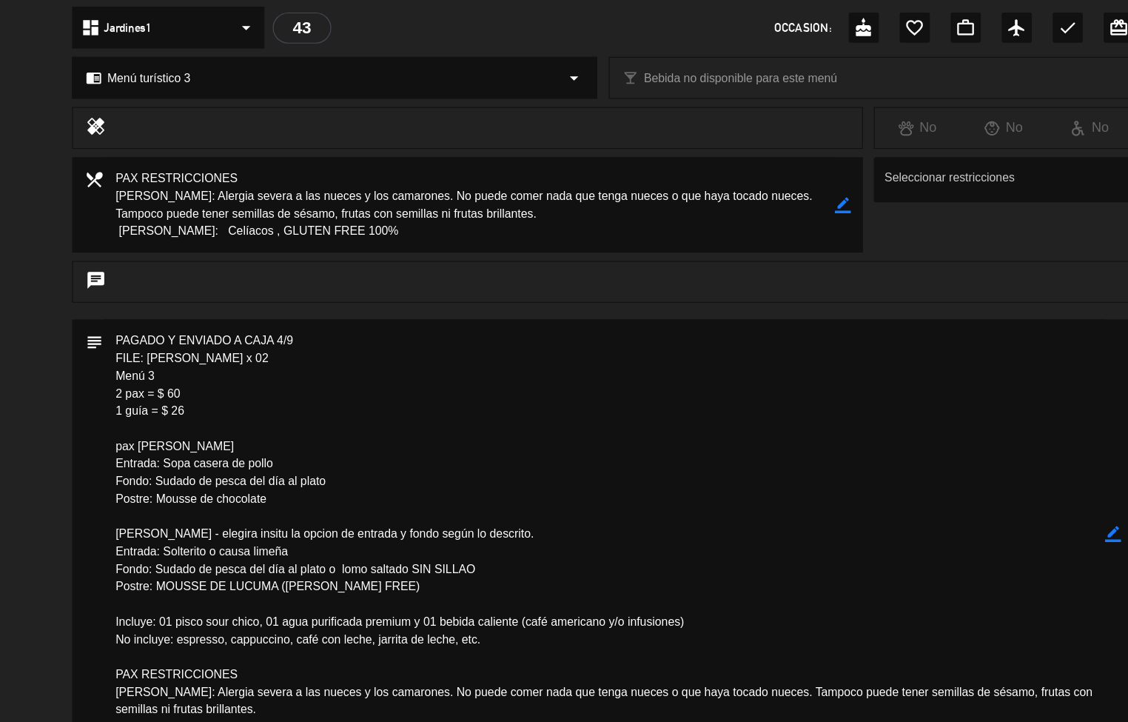
scroll to position [113, 0]
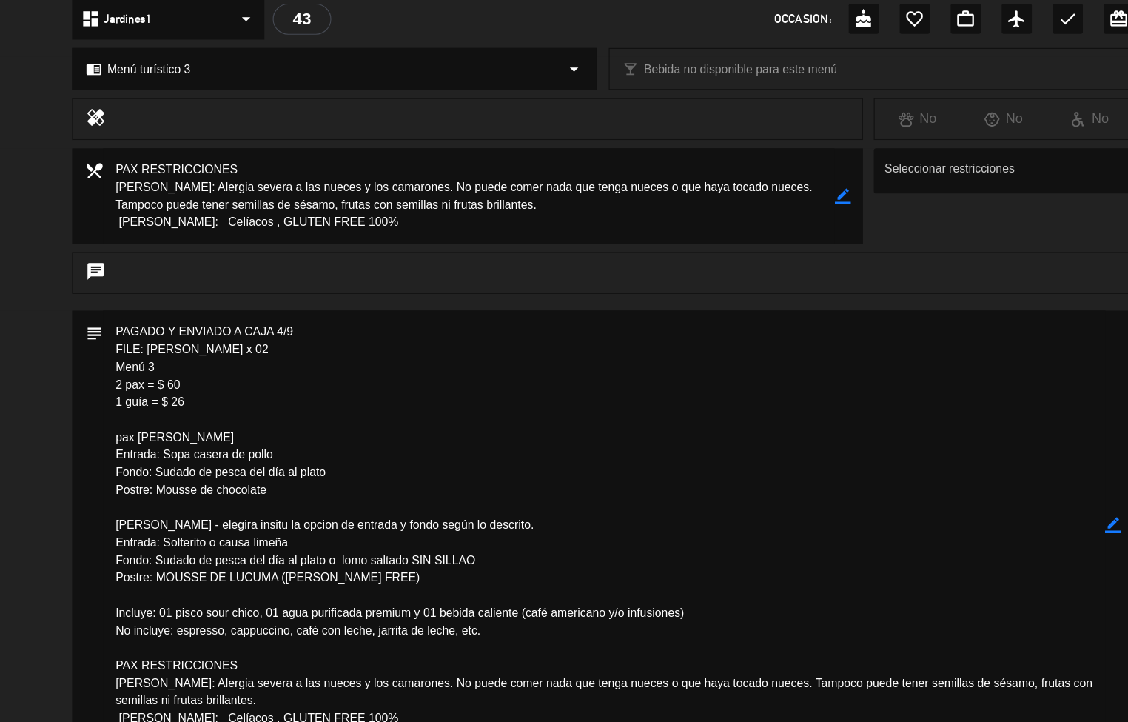
click at [751, 414] on textarea at bounding box center [564, 530] width 887 height 379
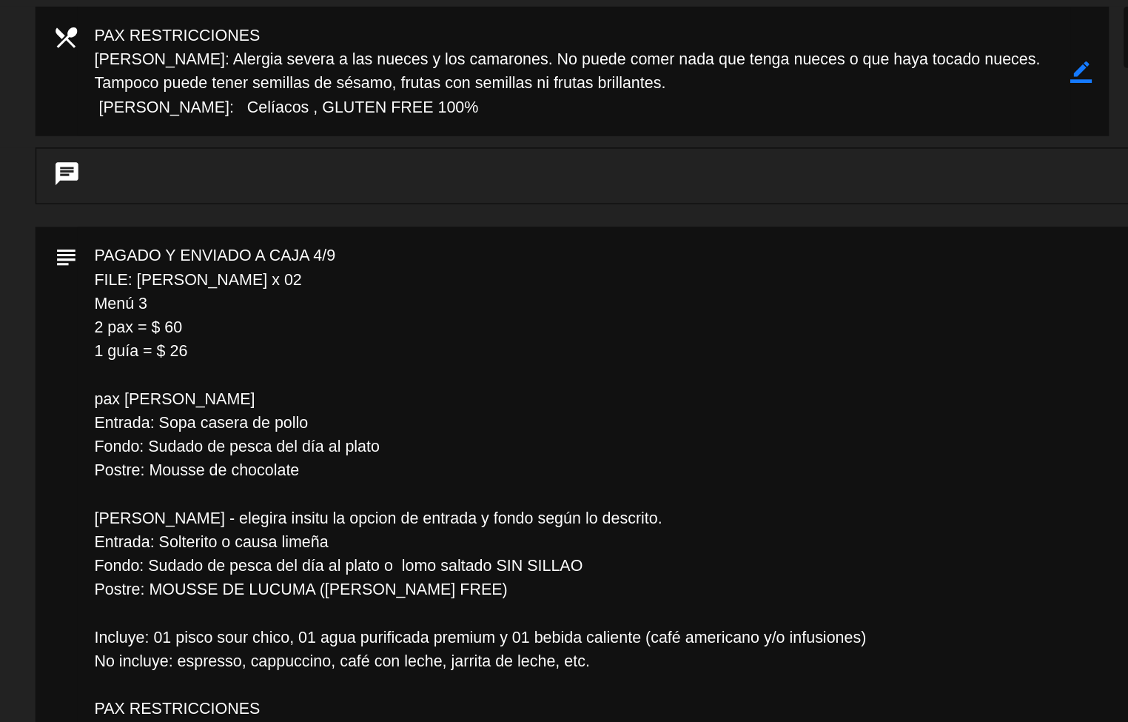
scroll to position [118, 0]
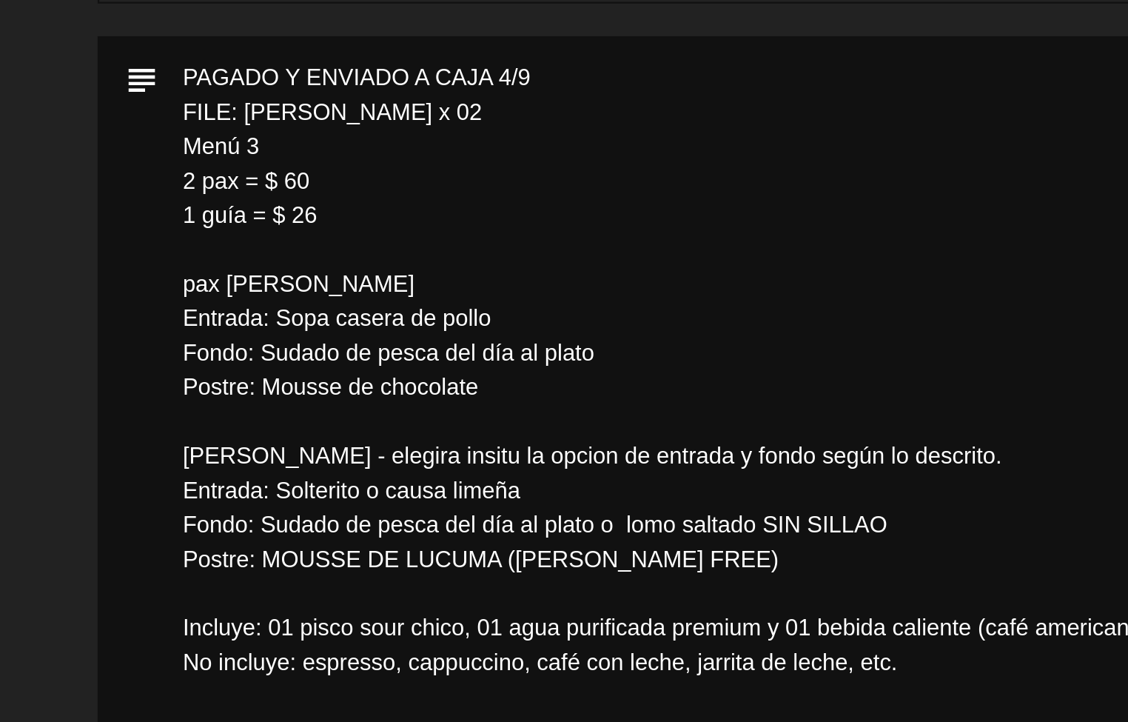
click at [226, 571] on textarea at bounding box center [564, 525] width 887 height 379
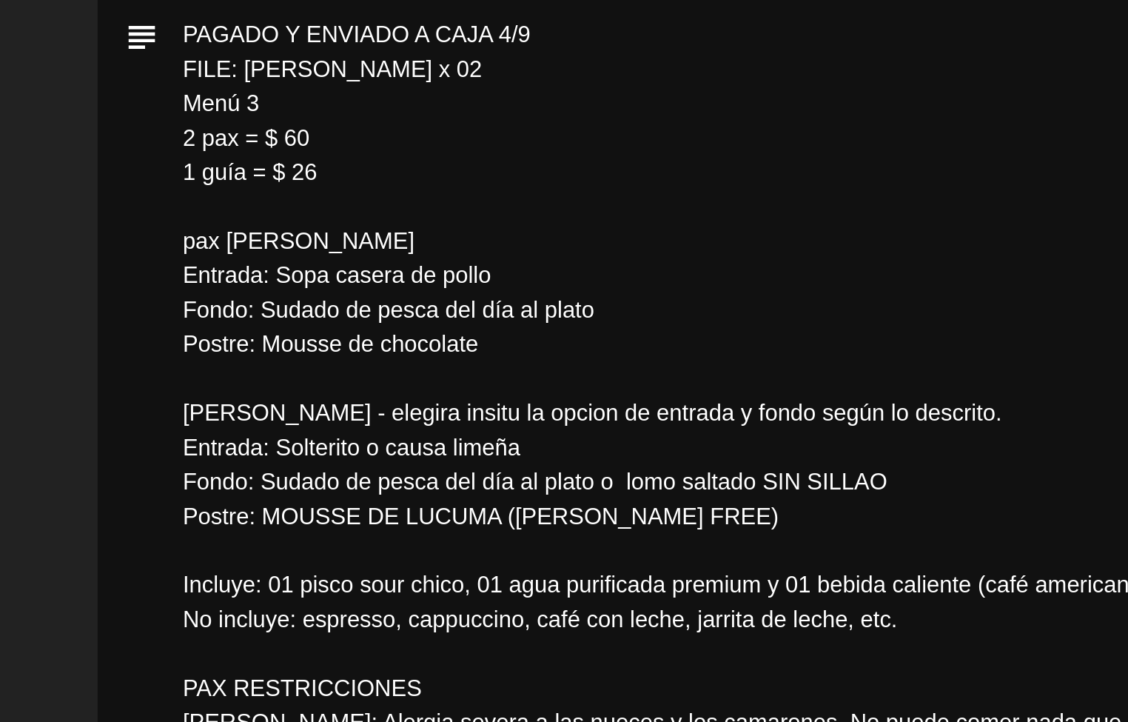
click at [171, 527] on textarea at bounding box center [564, 506] width 887 height 379
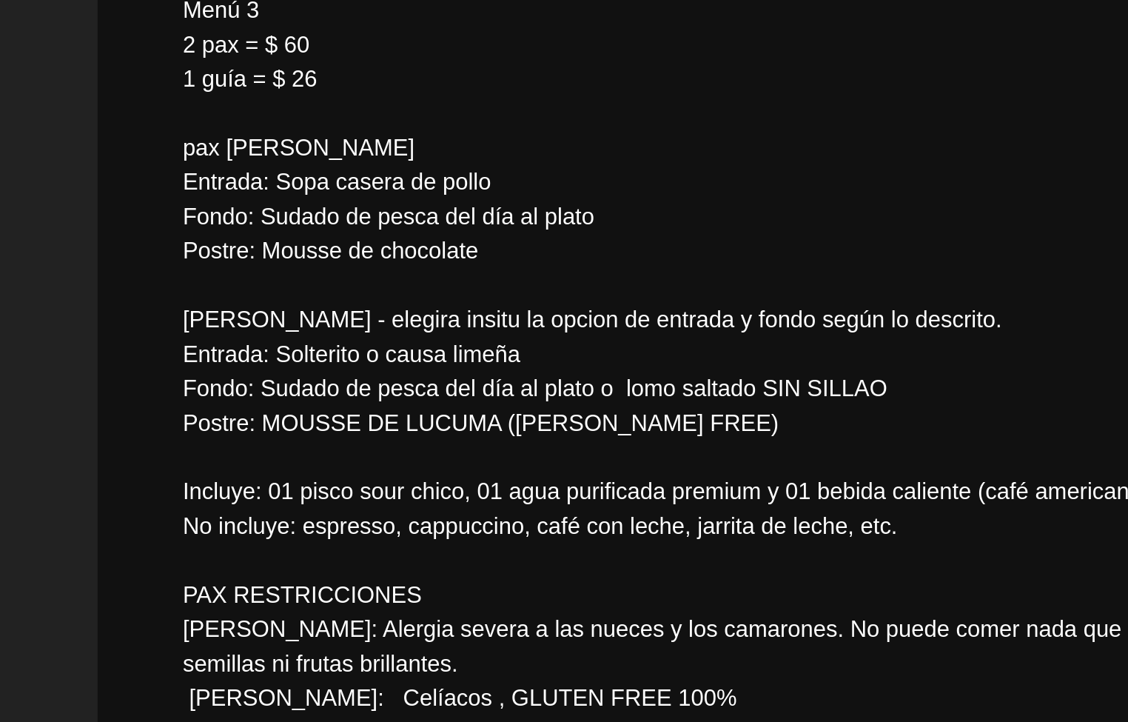
scroll to position [196, 0]
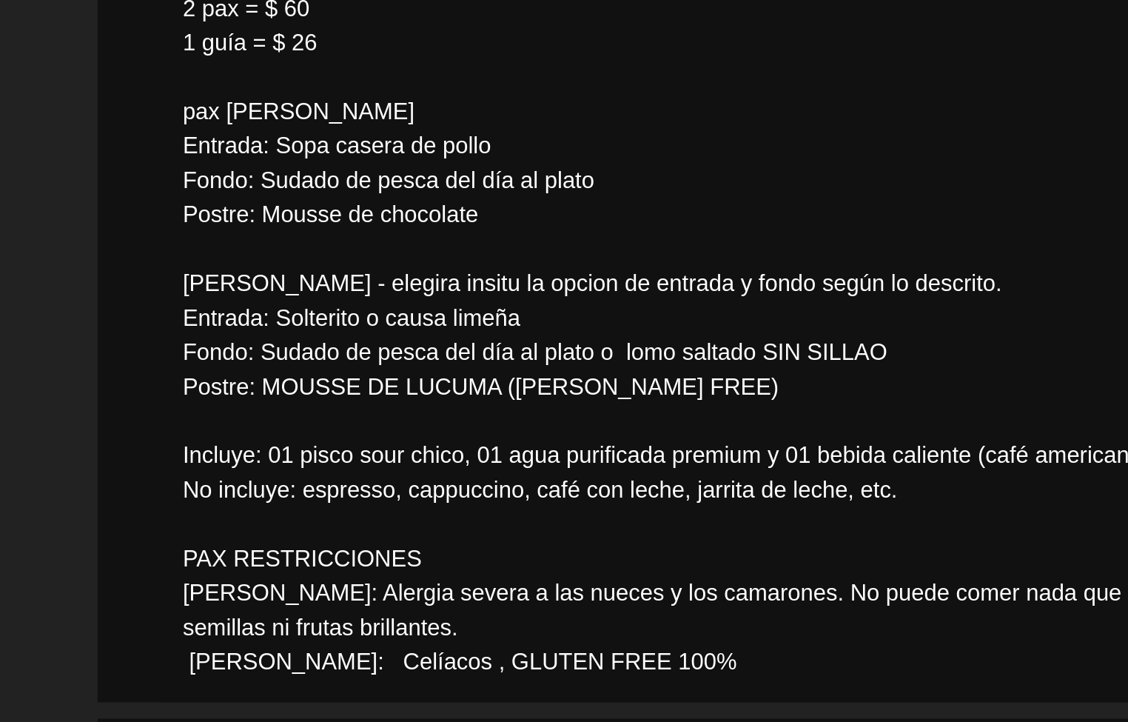
click at [311, 582] on textarea at bounding box center [564, 447] width 887 height 379
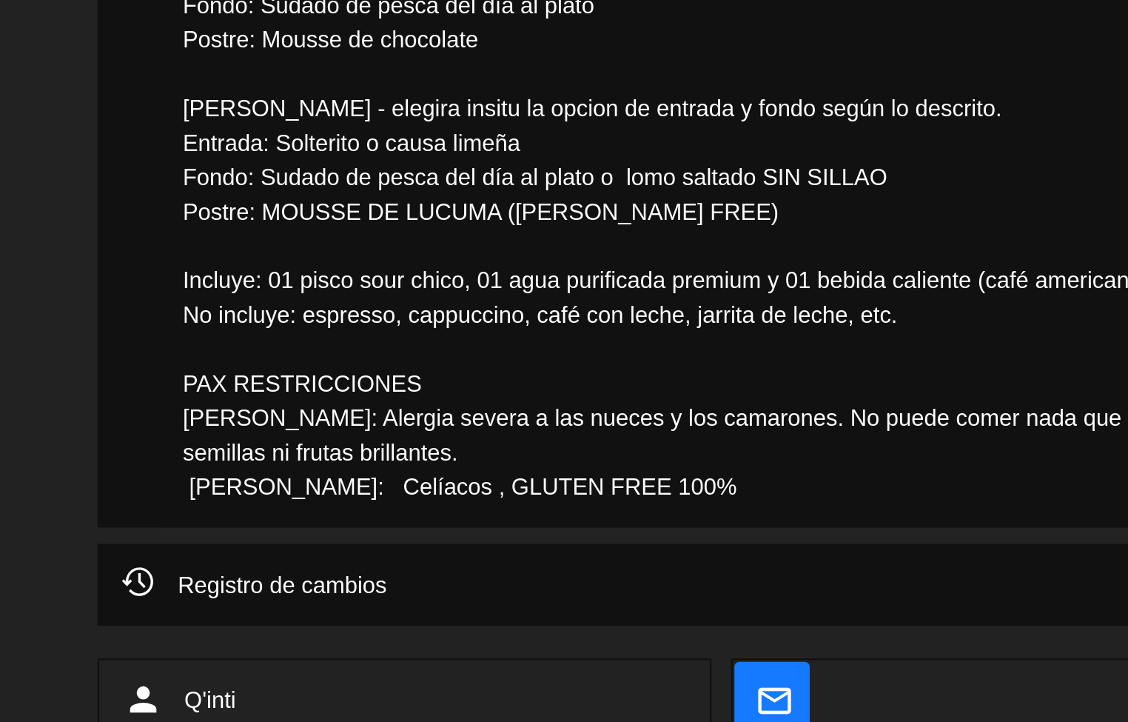
scroll to position [214, 0]
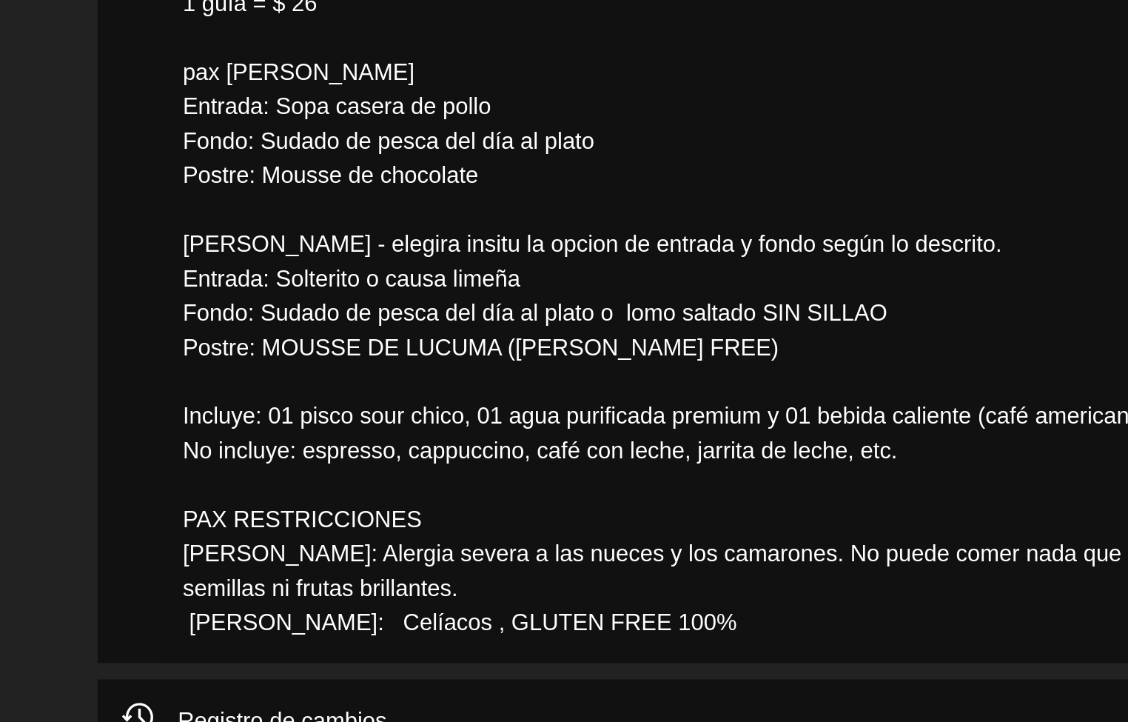
click at [167, 619] on textarea at bounding box center [564, 430] width 887 height 379
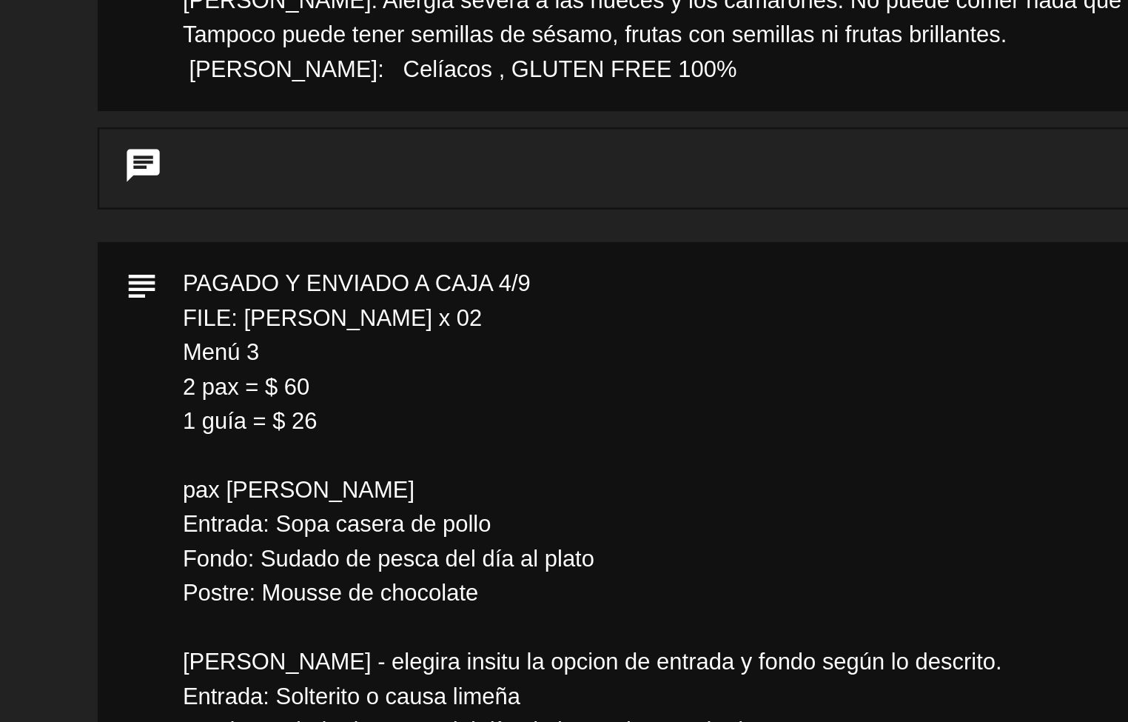
scroll to position [0, 0]
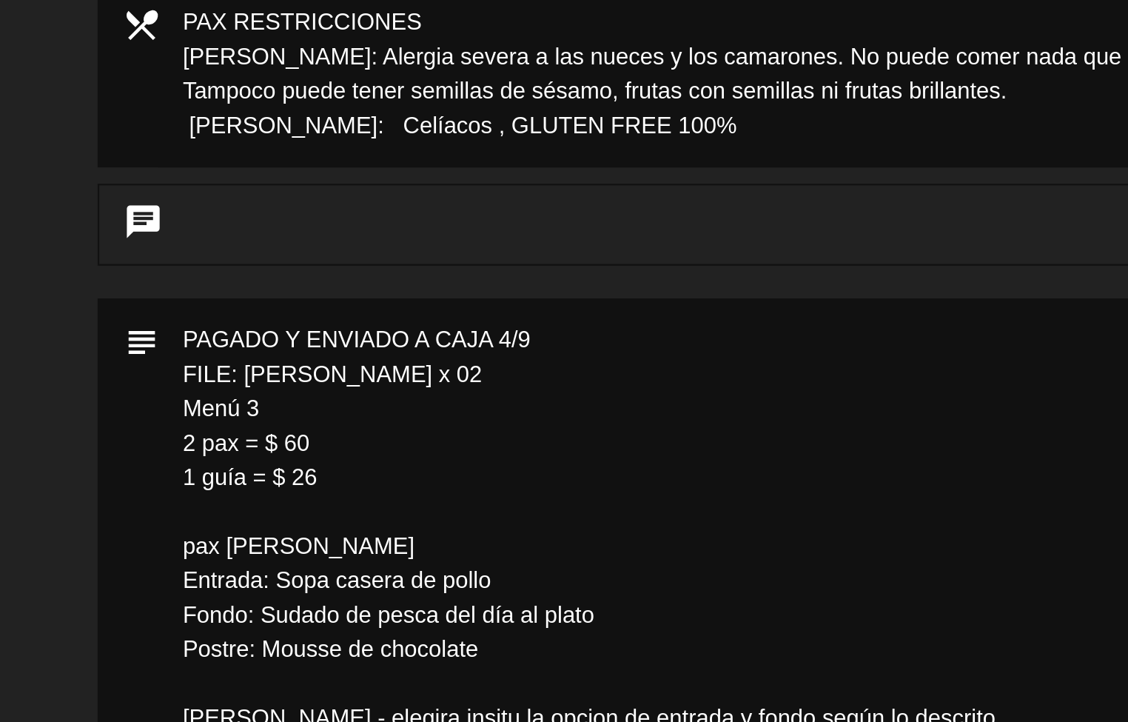
click at [144, 629] on textarea at bounding box center [564, 643] width 887 height 379
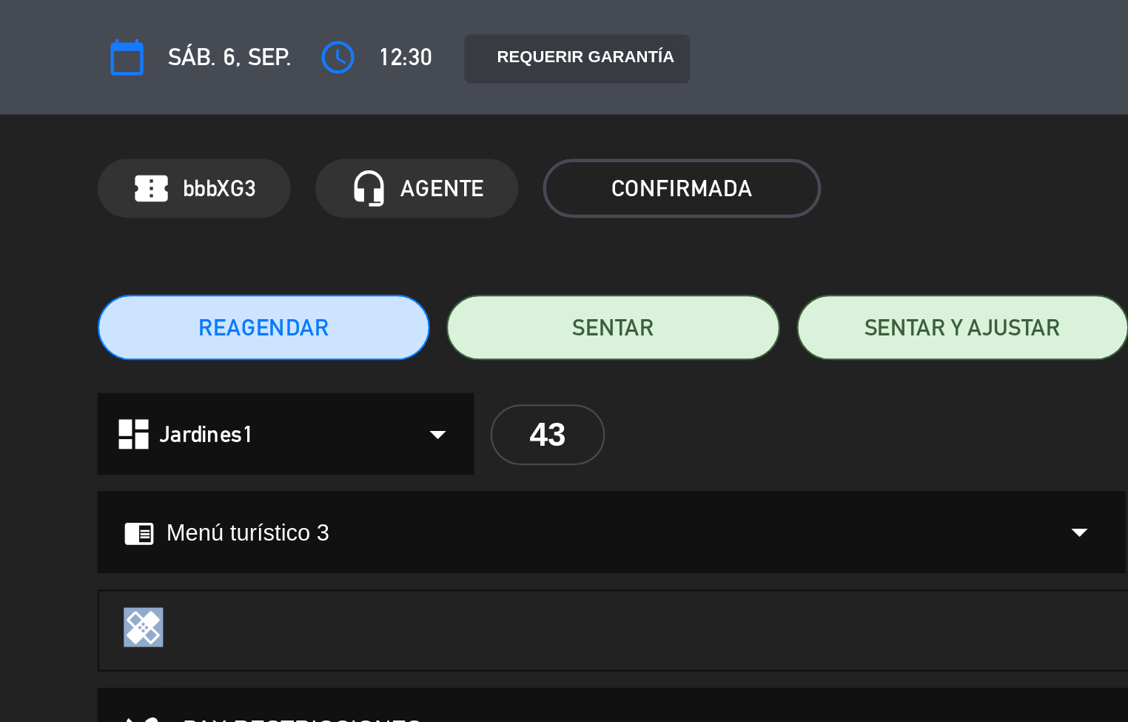
click at [78, 174] on div "REAGENDAR SENTAR SENTAR Y AJUSTAR NO SHOW Cancelar Cerrar" at bounding box center [564, 147] width 1128 height 59
click at [352, 289] on div at bounding box center [459, 285] width 648 height 21
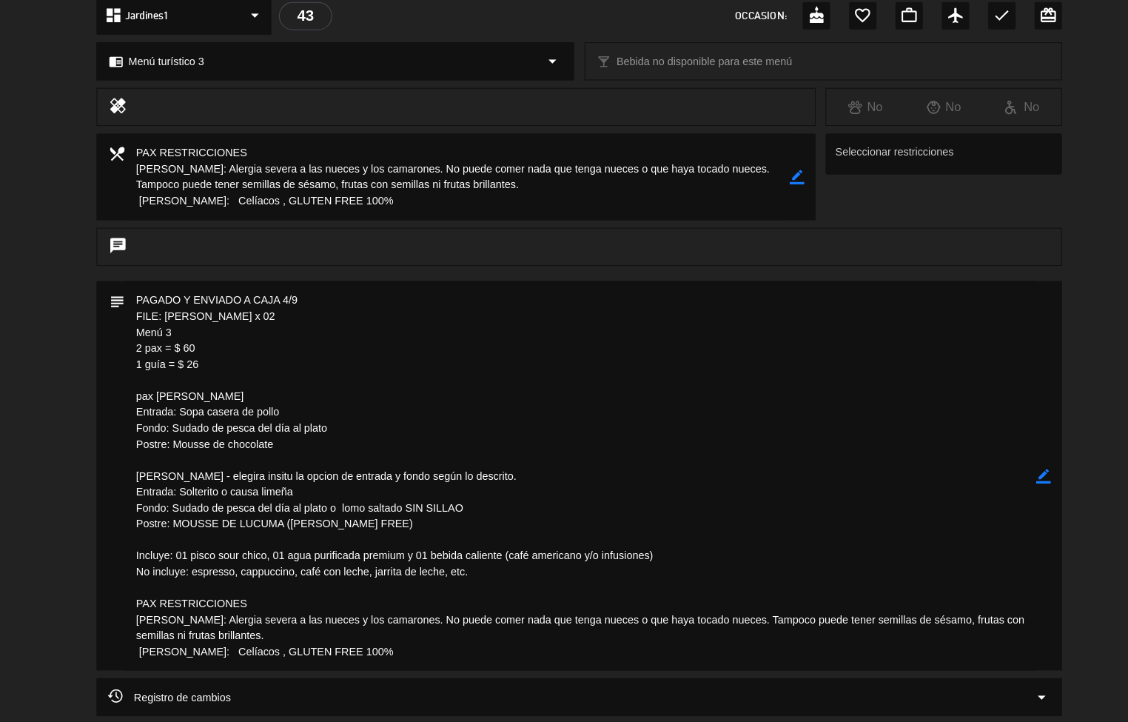
scroll to position [206, 0]
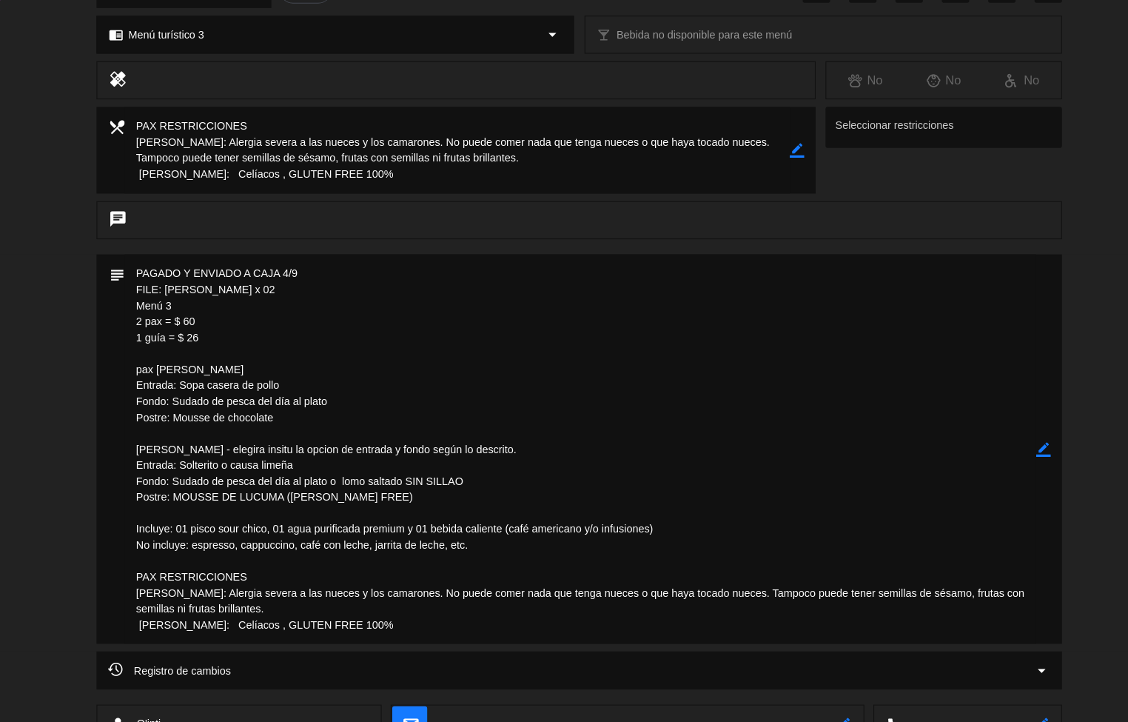
click at [50, 338] on div "subject border_color" at bounding box center [564, 441] width 1128 height 386
click at [51, 338] on div "subject border_color" at bounding box center [564, 441] width 1128 height 386
click at [51, 340] on div "subject border_color" at bounding box center [564, 441] width 1128 height 386
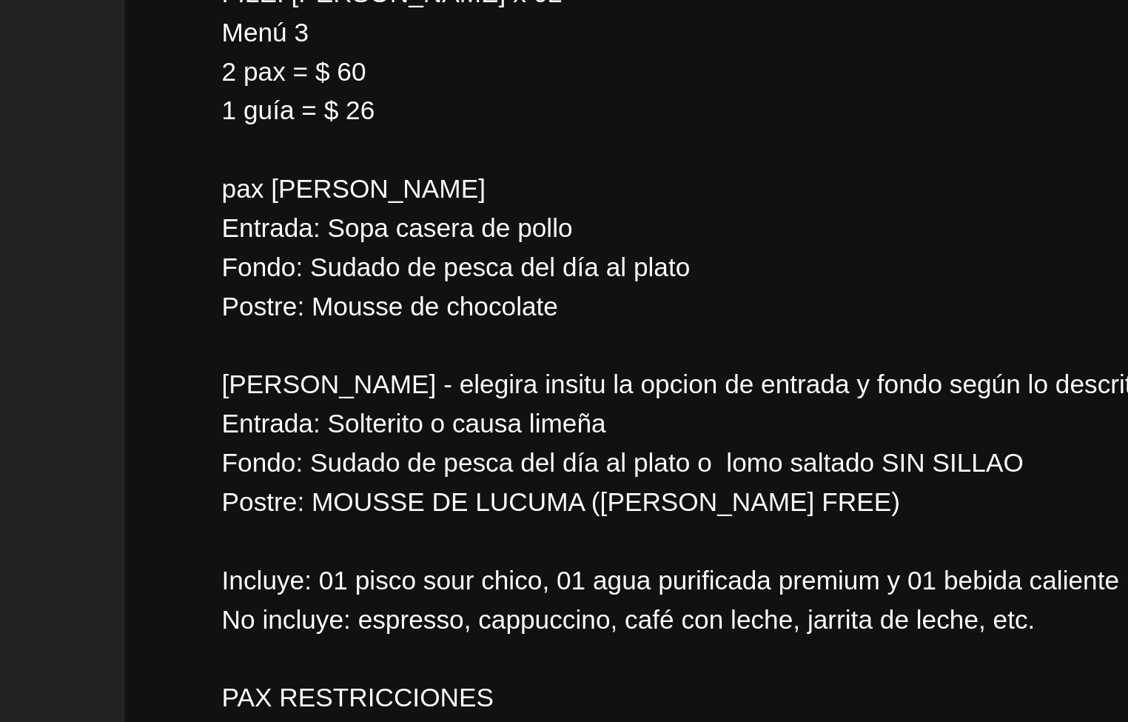
scroll to position [287, 0]
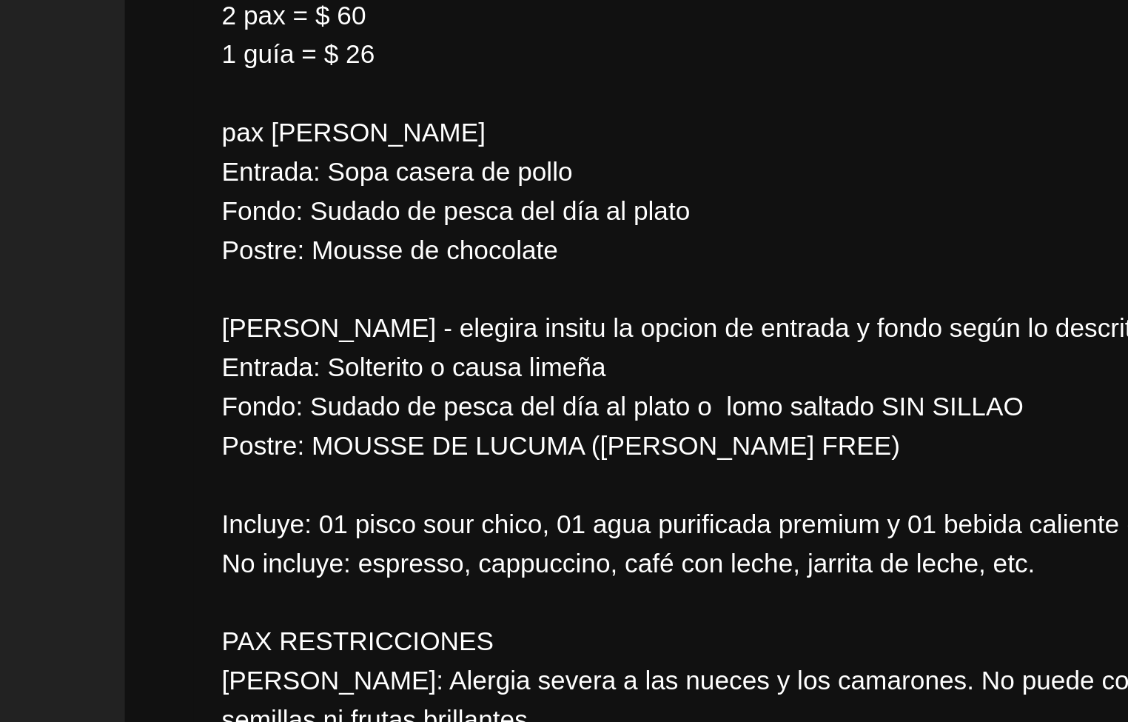
click at [224, 413] on textarea at bounding box center [564, 356] width 887 height 379
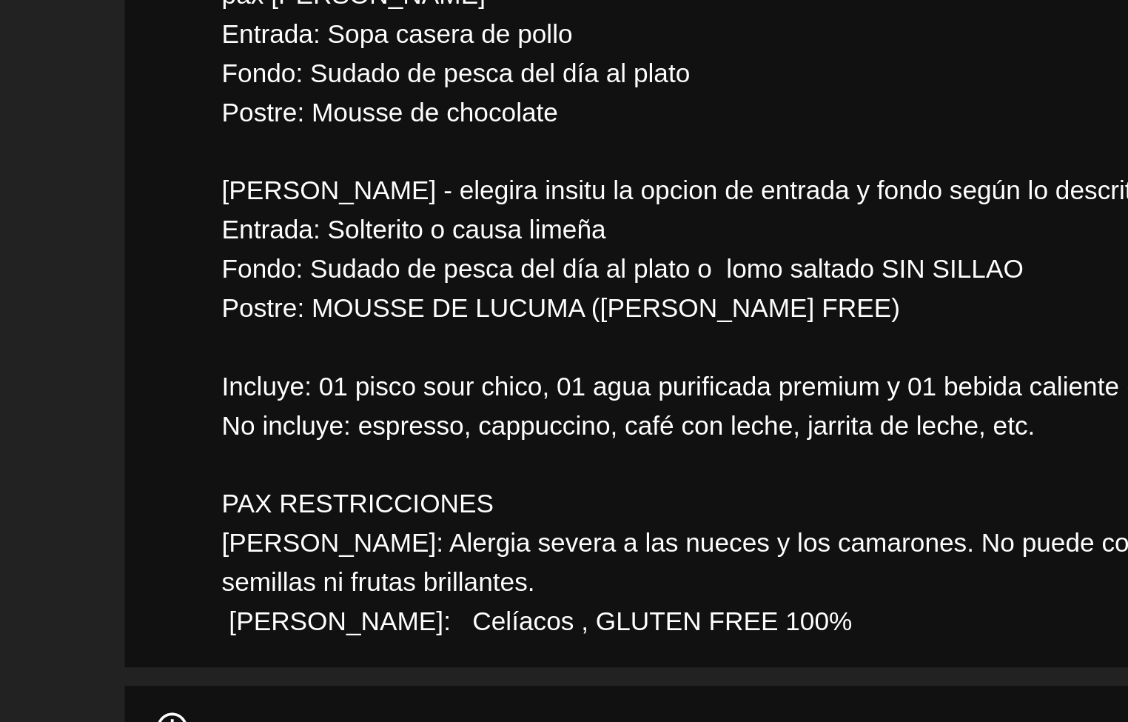
click at [262, 256] on textarea at bounding box center [564, 302] width 887 height 379
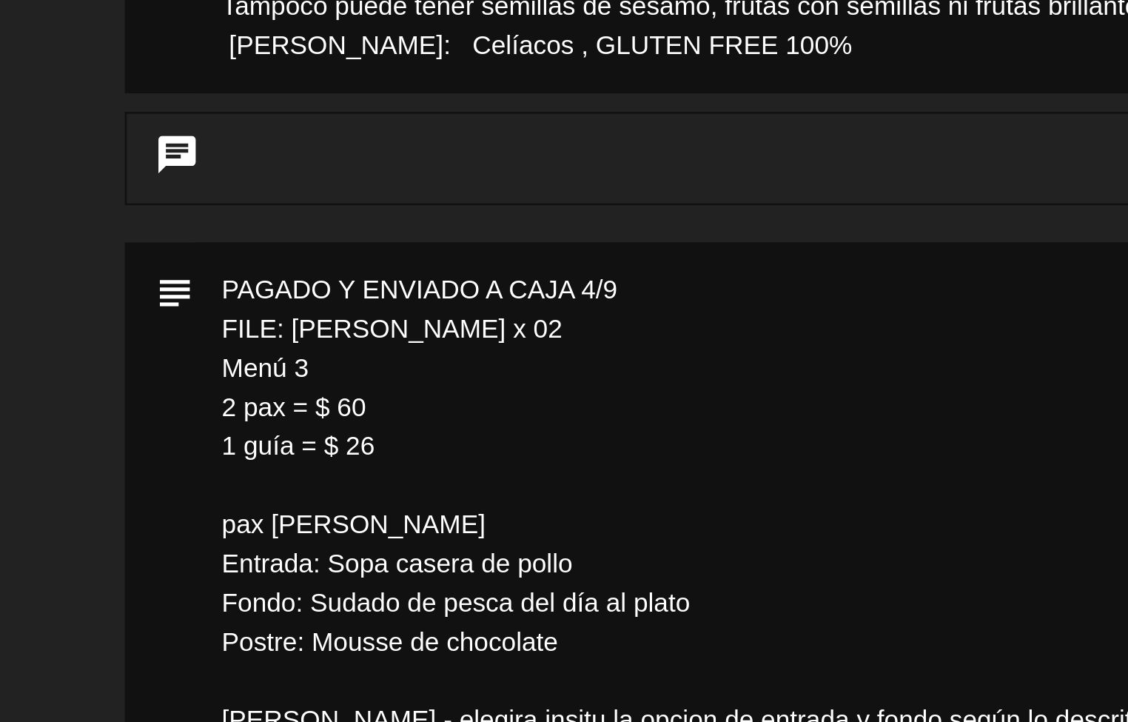
scroll to position [111, 0]
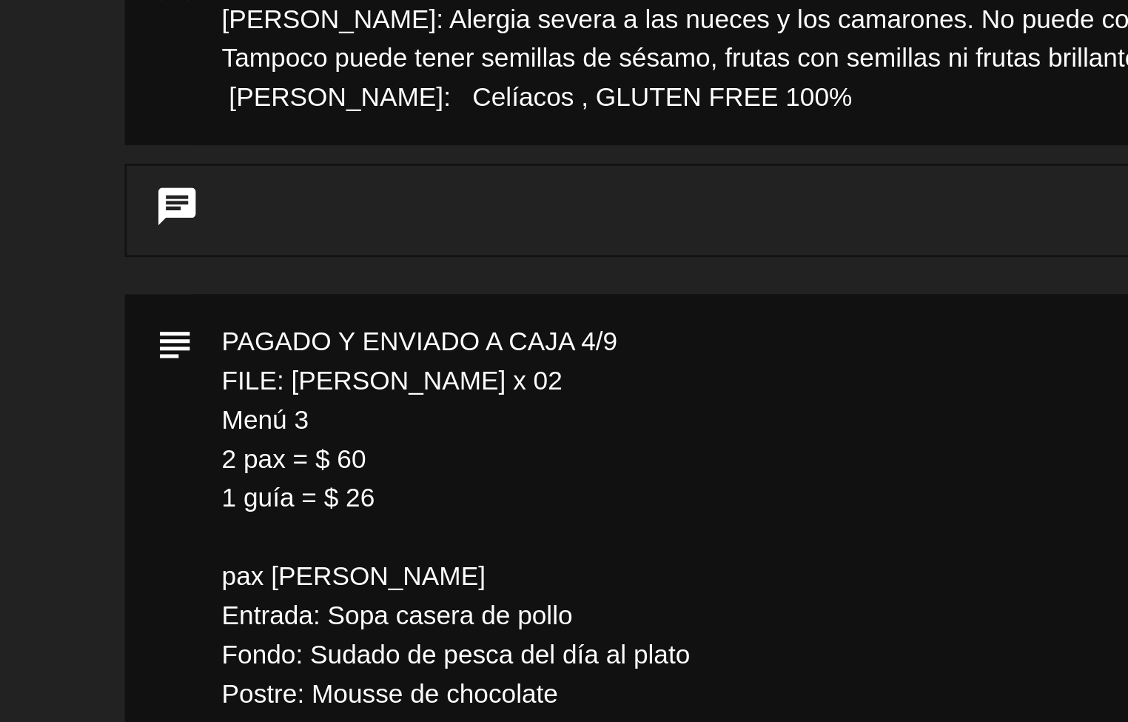
click at [251, 382] on textarea at bounding box center [564, 532] width 887 height 379
click at [252, 392] on textarea at bounding box center [564, 532] width 887 height 379
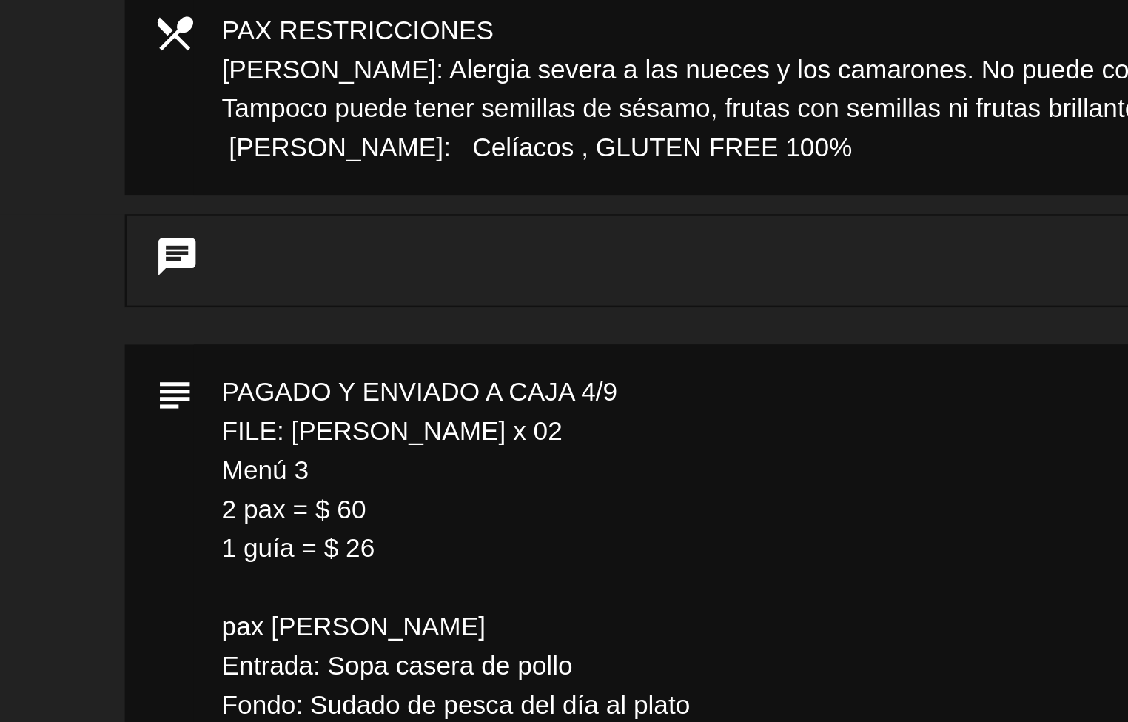
click at [255, 435] on textarea at bounding box center [564, 552] width 887 height 379
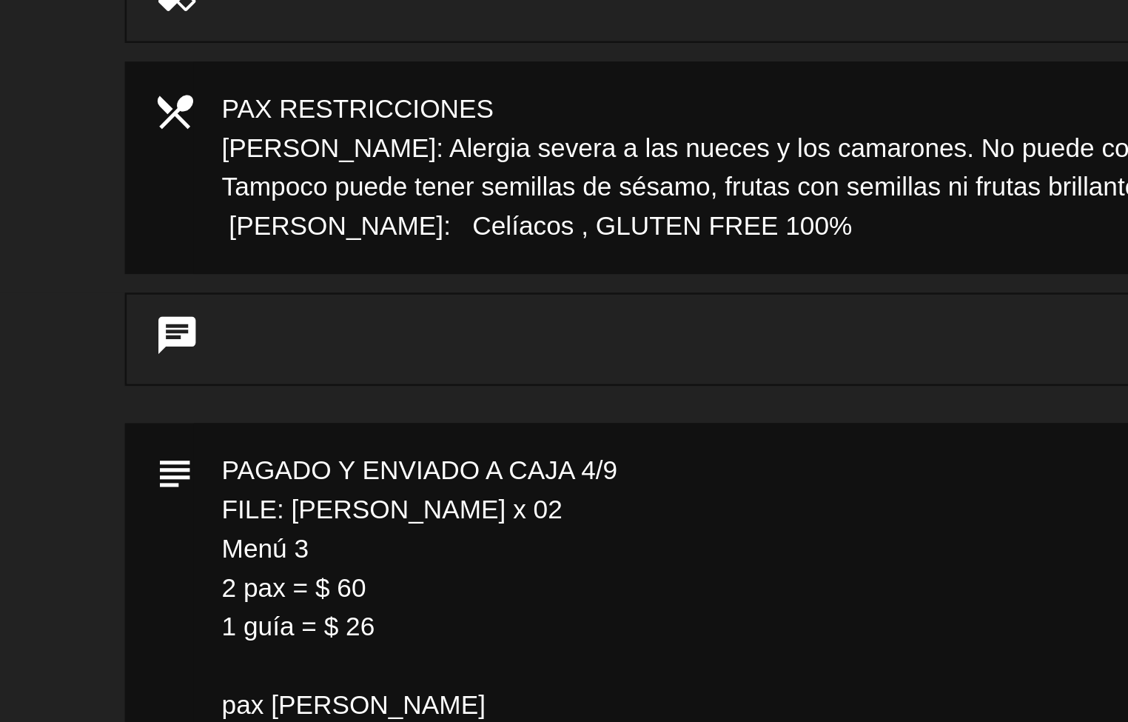
click at [258, 506] on textarea at bounding box center [564, 583] width 887 height 379
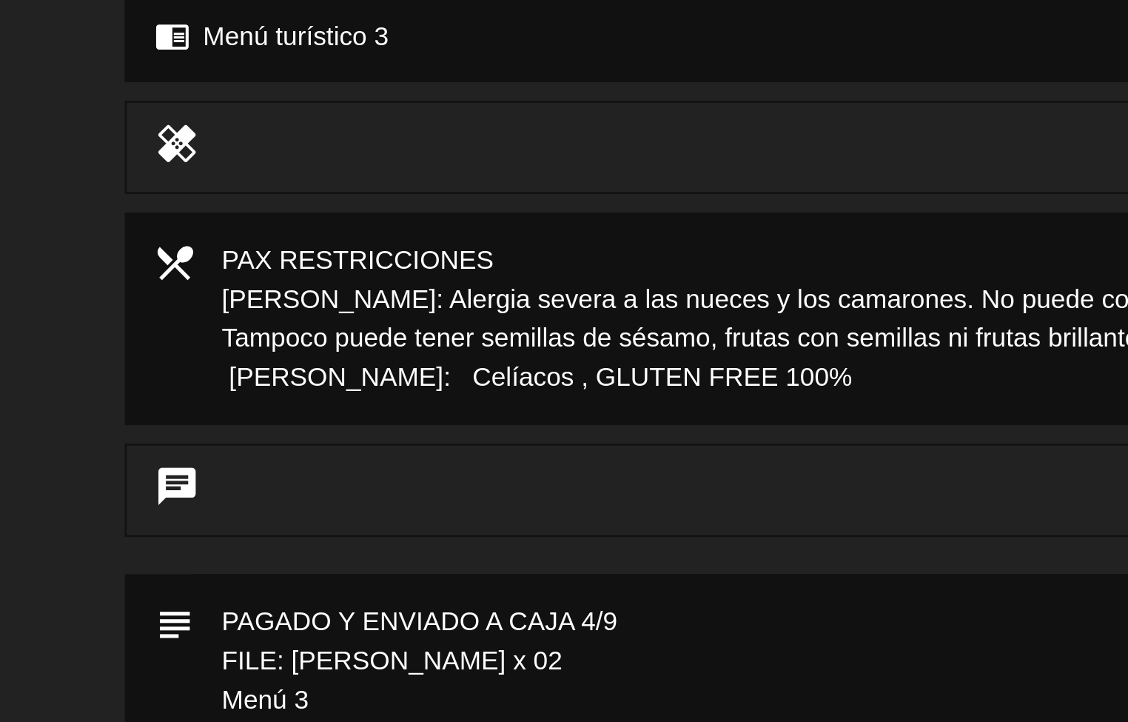
click at [241, 511] on textarea at bounding box center [564, 643] width 887 height 379
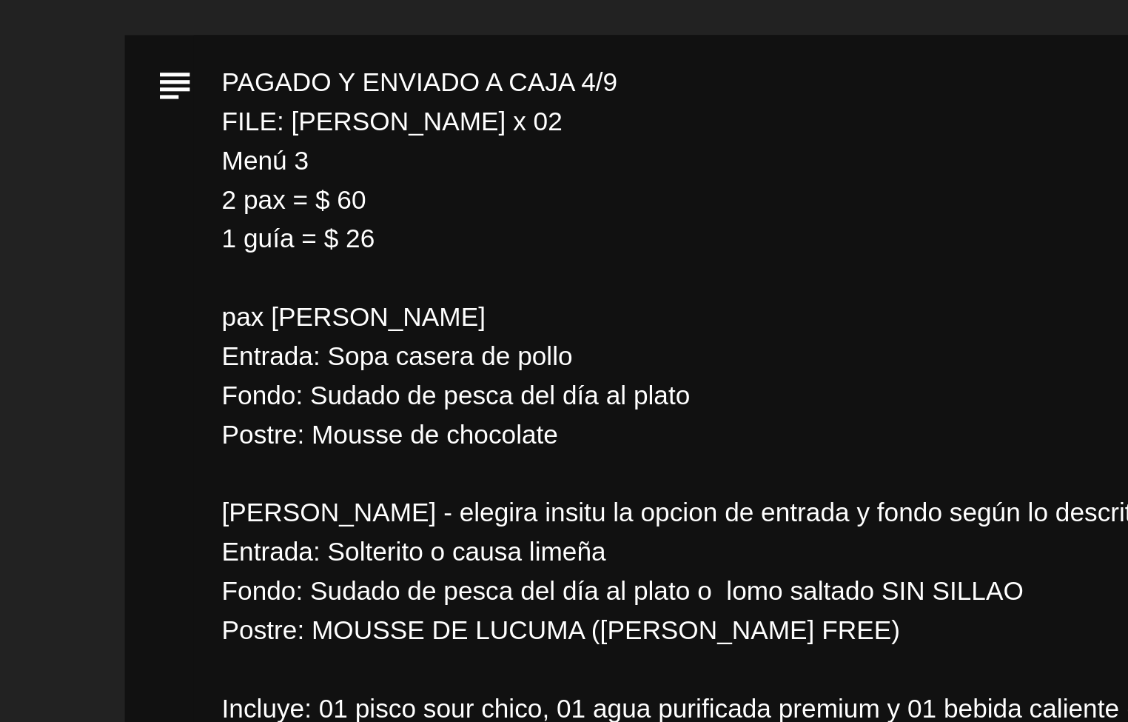
scroll to position [231, 0]
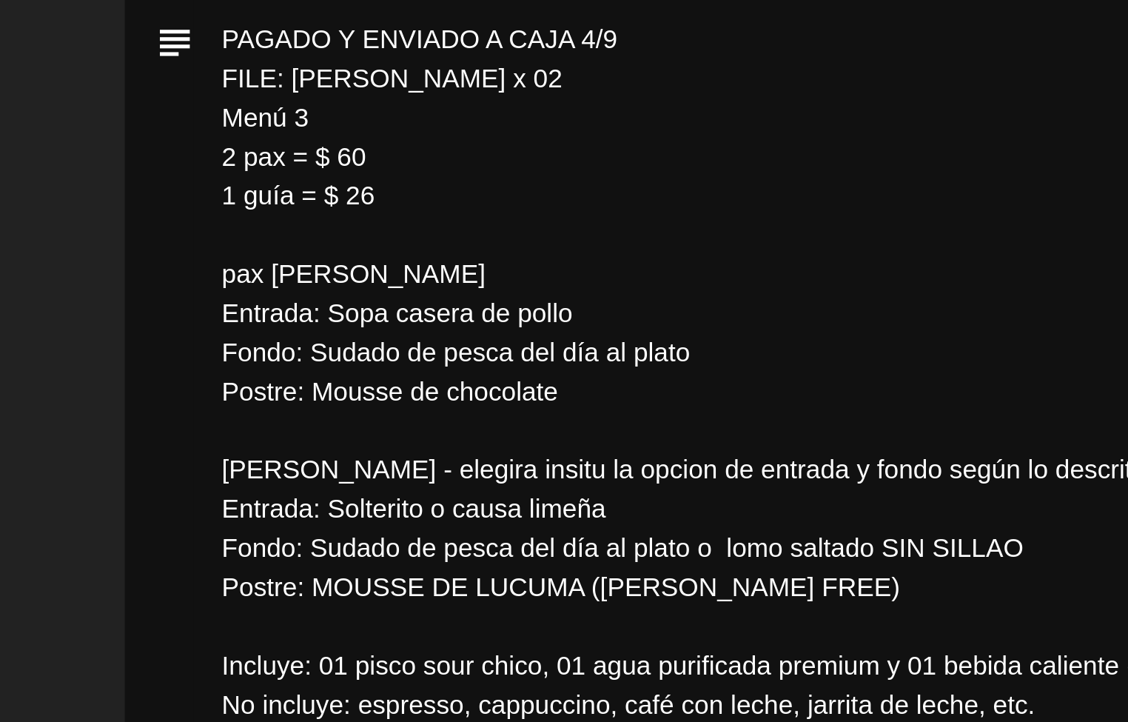
click at [272, 369] on textarea at bounding box center [564, 413] width 887 height 379
click at [272, 355] on textarea at bounding box center [564, 413] width 887 height 379
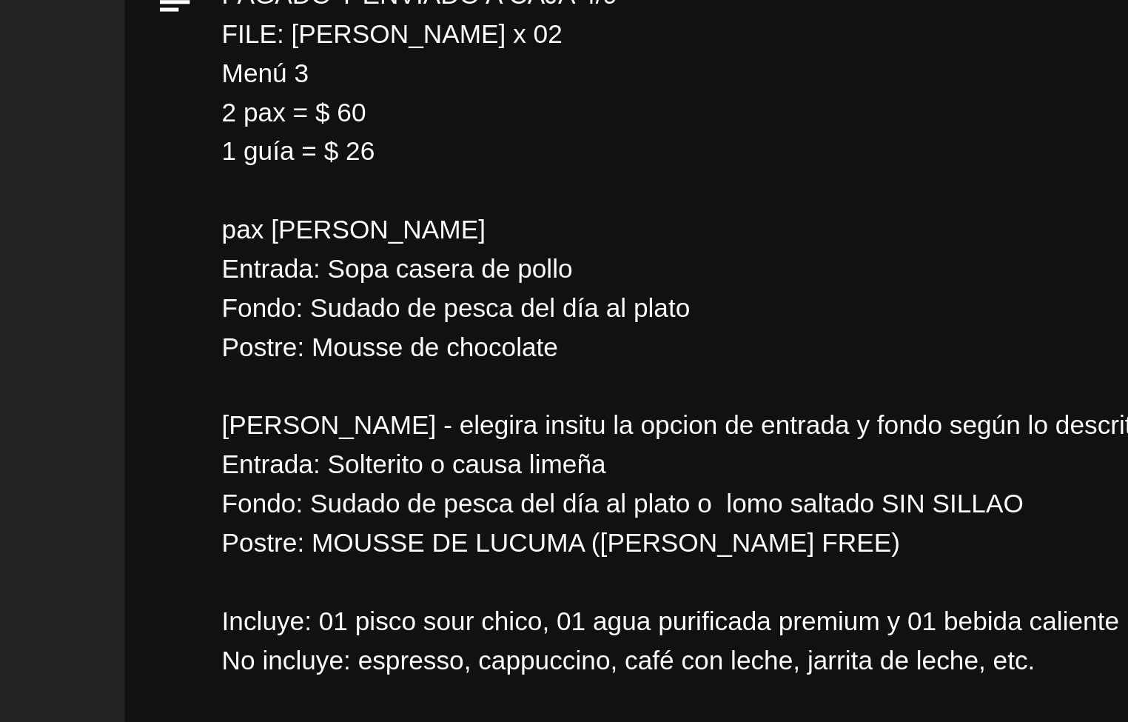
click at [285, 442] on textarea at bounding box center [564, 395] width 887 height 379
click at [289, 420] on textarea at bounding box center [564, 395] width 887 height 379
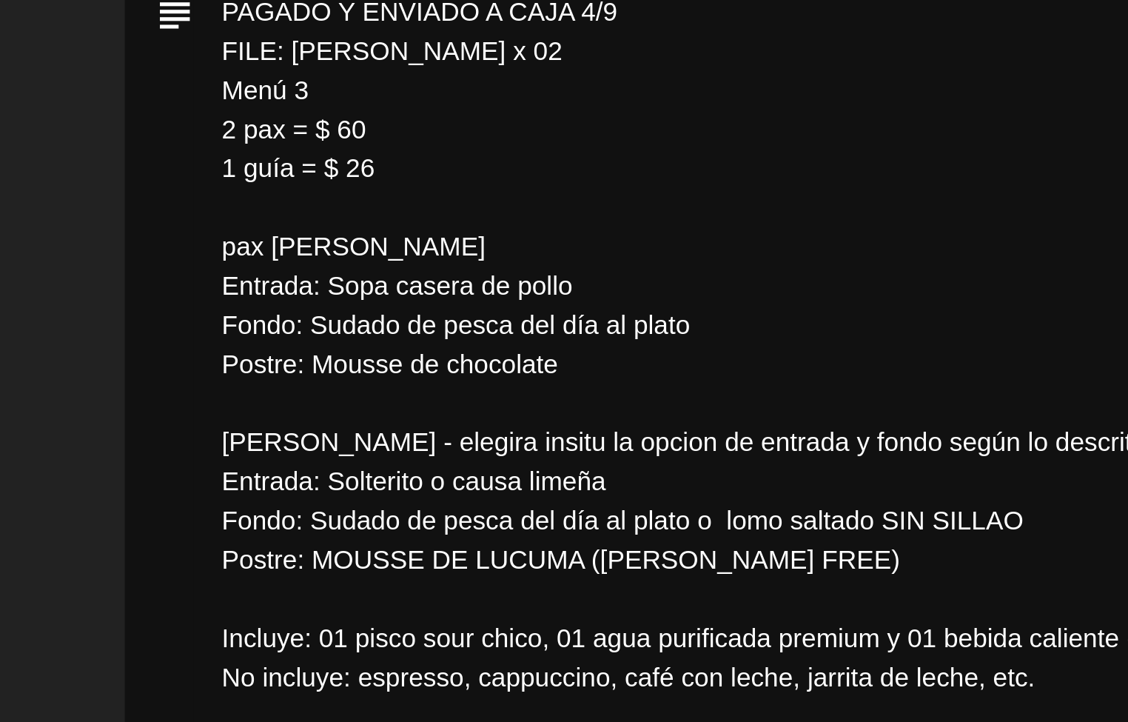
click at [340, 302] on textarea at bounding box center [564, 401] width 887 height 379
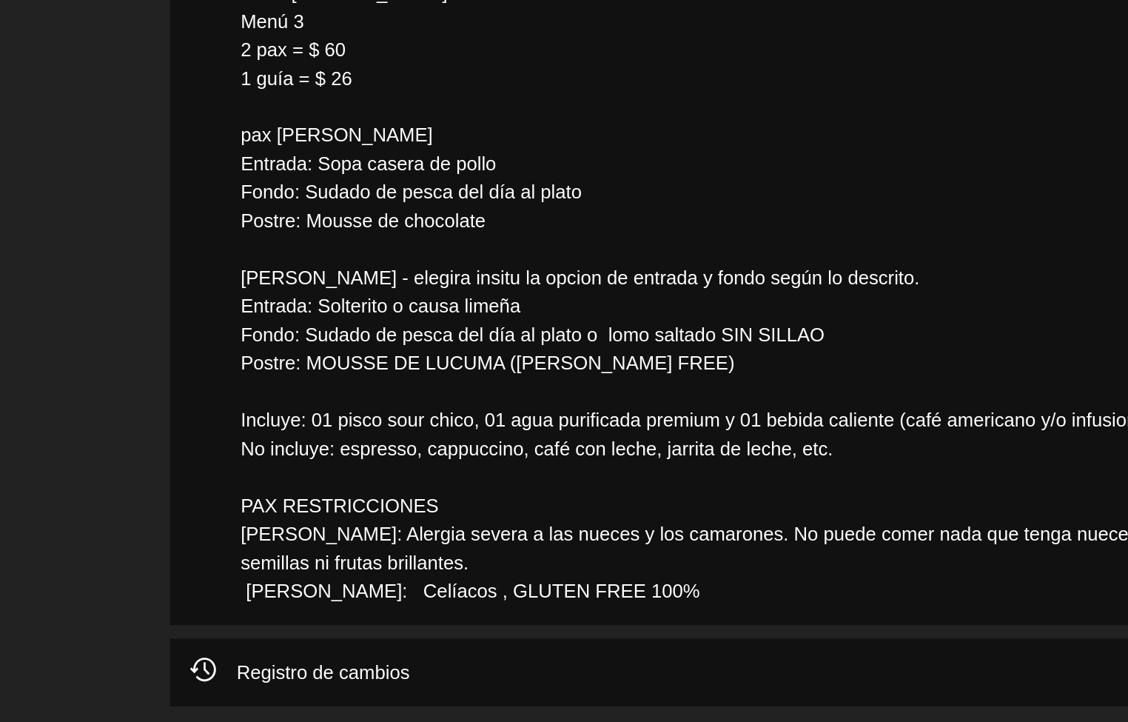
scroll to position [338, 0]
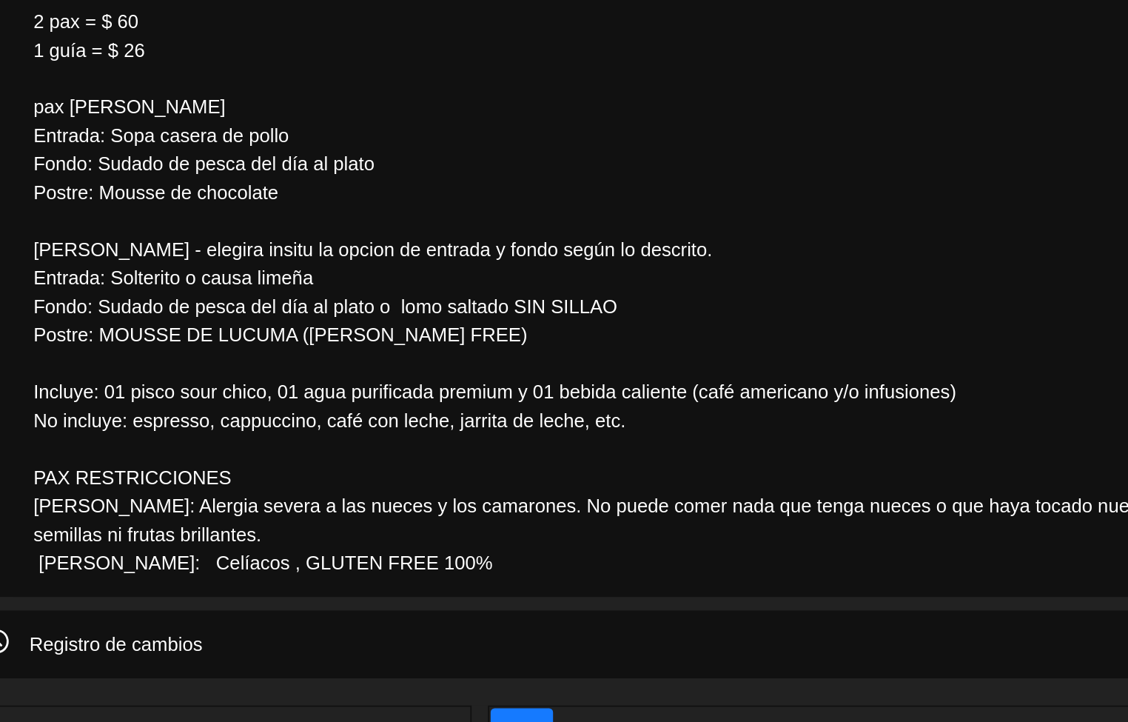
click at [587, 520] on div "Registro de cambios arrow_drop_down" at bounding box center [564, 521] width 918 height 18
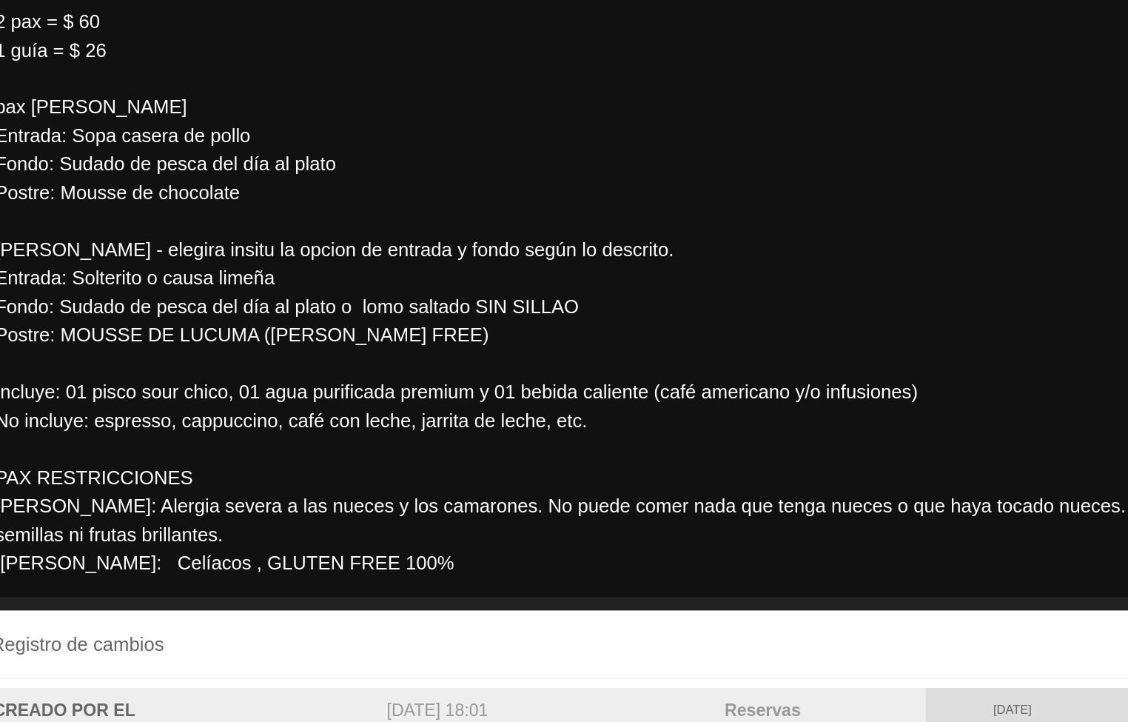
click at [611, 504] on div "Registro de cambios Registros avanzados arrow_drop_up" at bounding box center [564, 521] width 940 height 37
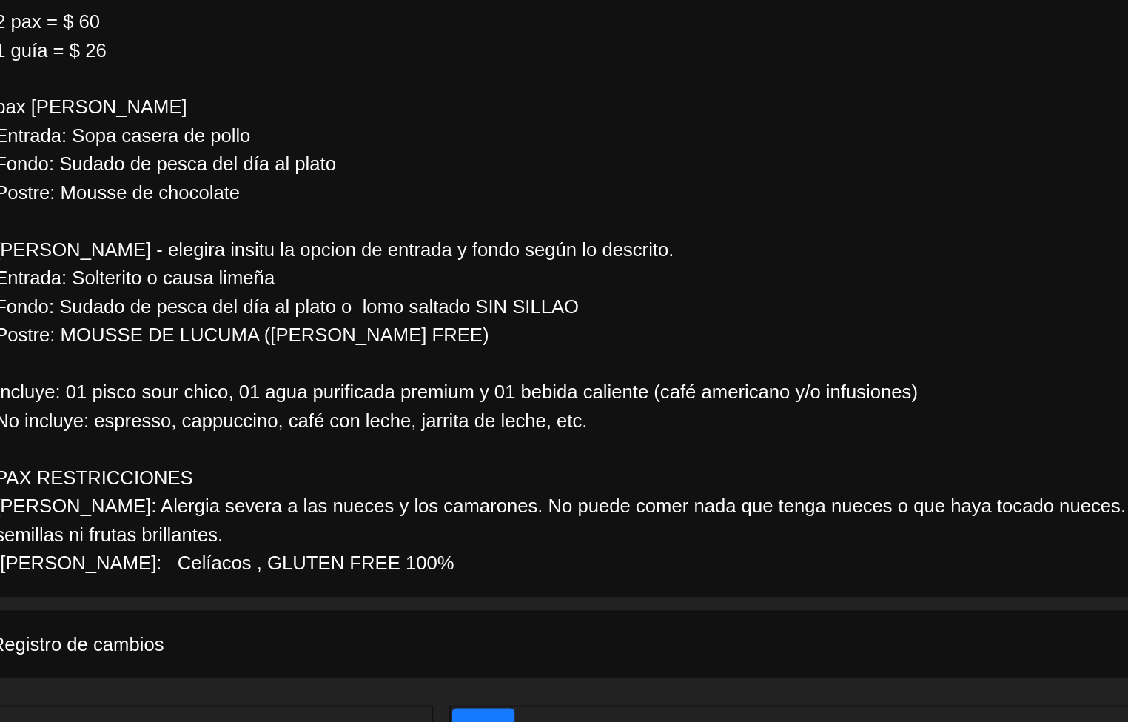
click at [664, 505] on div "Registro de cambios arrow_drop_down" at bounding box center [564, 521] width 940 height 37
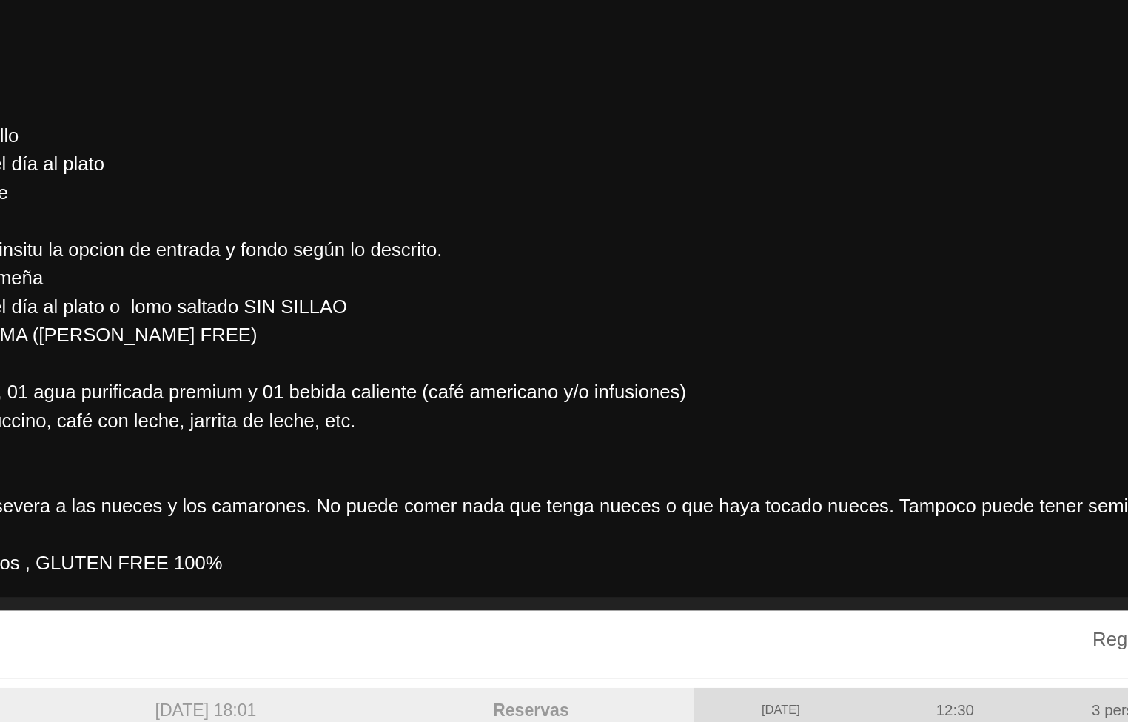
click at [614, 540] on div "CREADO POR EL ADMINISTRADOR [DATE] 18:01 Reservas [DATE] 12:30 3 personas Q'int…" at bounding box center [564, 581] width 918 height 82
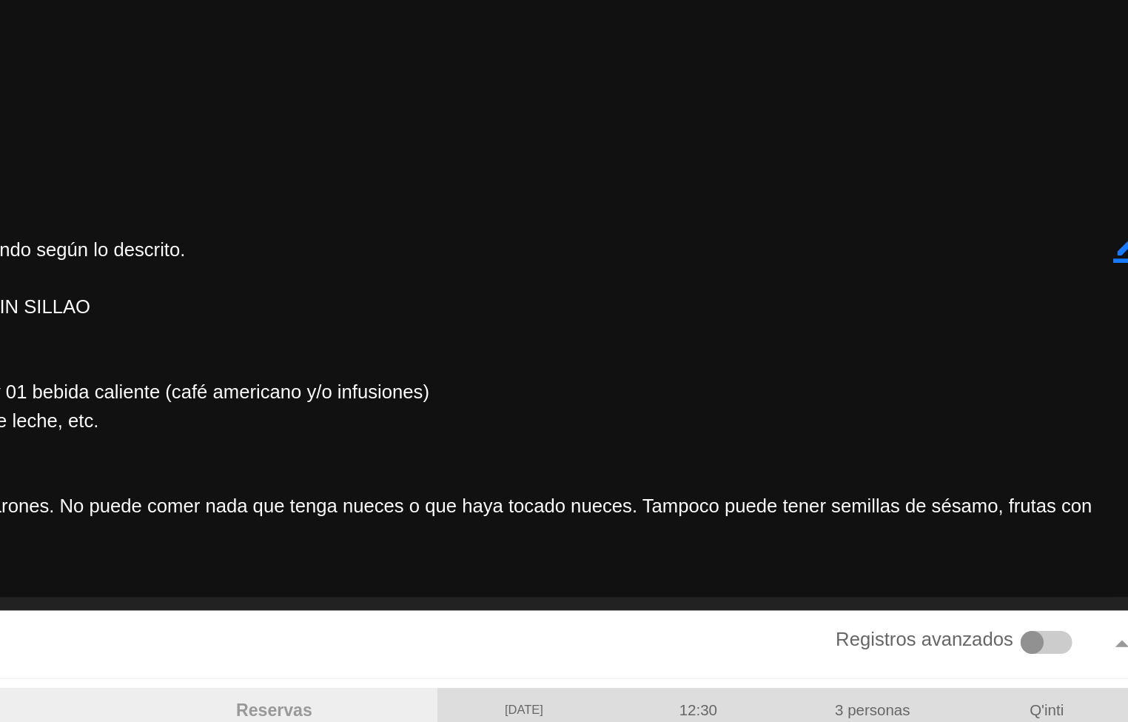
click at [784, 520] on div "Registro de cambios Registros avanzados arrow_drop_up" at bounding box center [564, 521] width 918 height 22
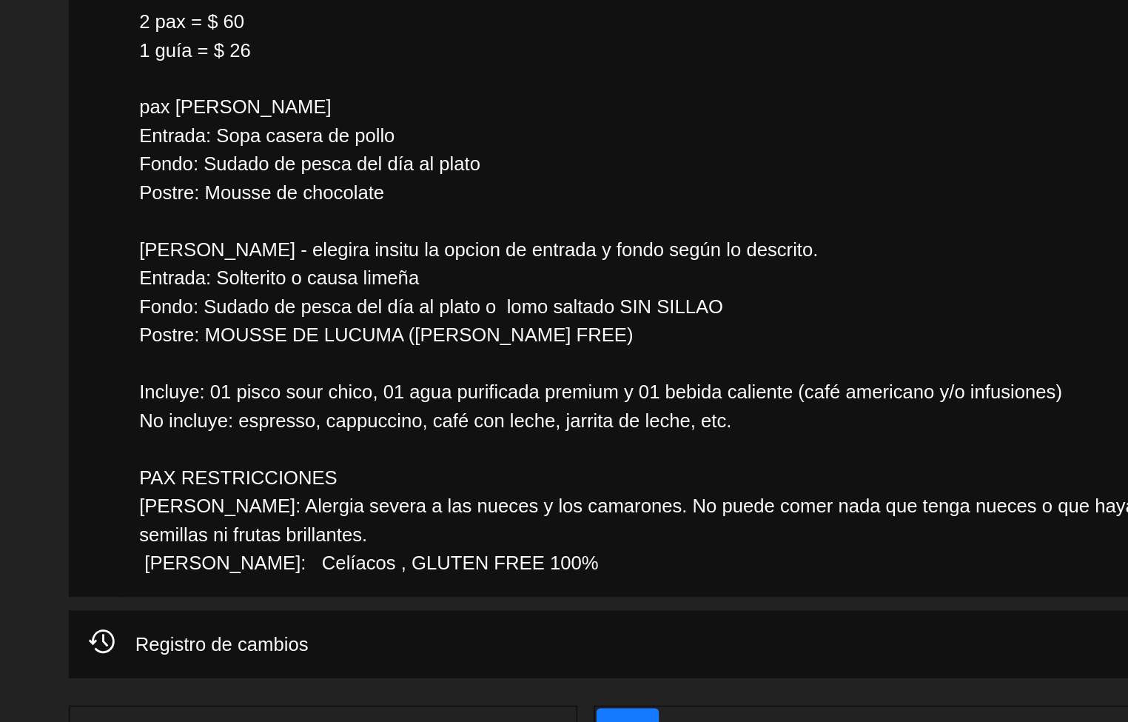
click at [478, 267] on textarea at bounding box center [564, 305] width 887 height 379
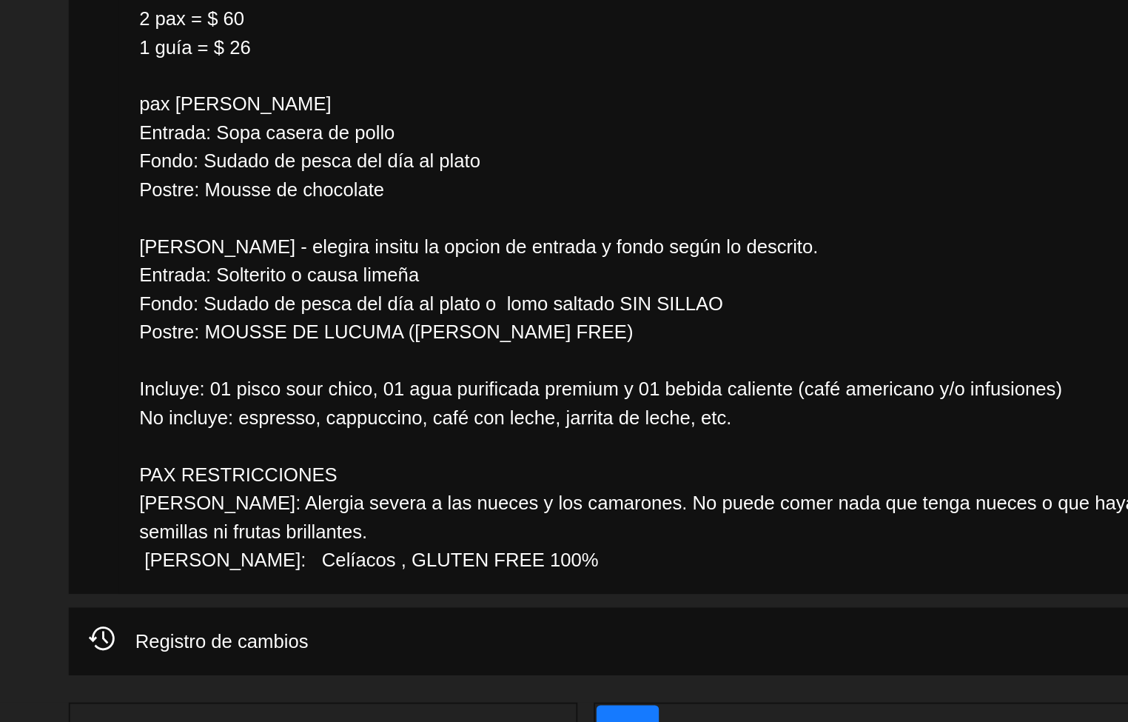
scroll to position [311, 0]
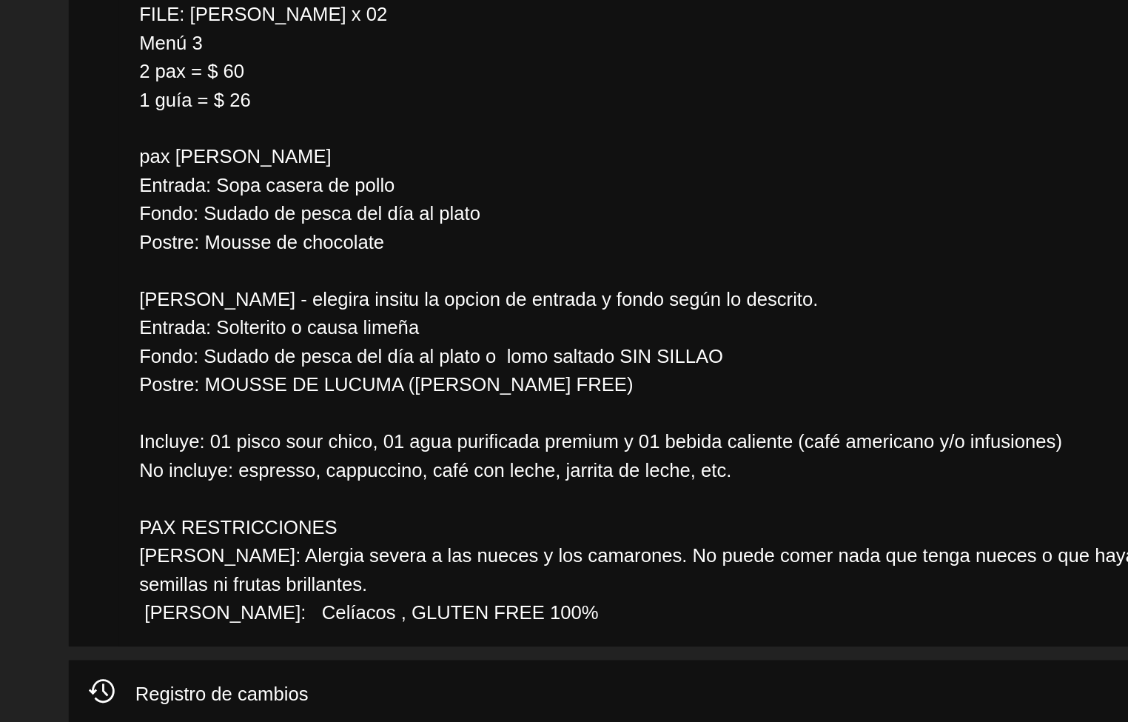
click at [373, 433] on textarea at bounding box center [564, 333] width 887 height 379
click at [373, 435] on textarea at bounding box center [564, 333] width 887 height 379
click at [373, 444] on textarea at bounding box center [564, 333] width 887 height 379
click at [373, 445] on textarea at bounding box center [564, 333] width 887 height 379
click at [372, 451] on textarea at bounding box center [564, 333] width 887 height 379
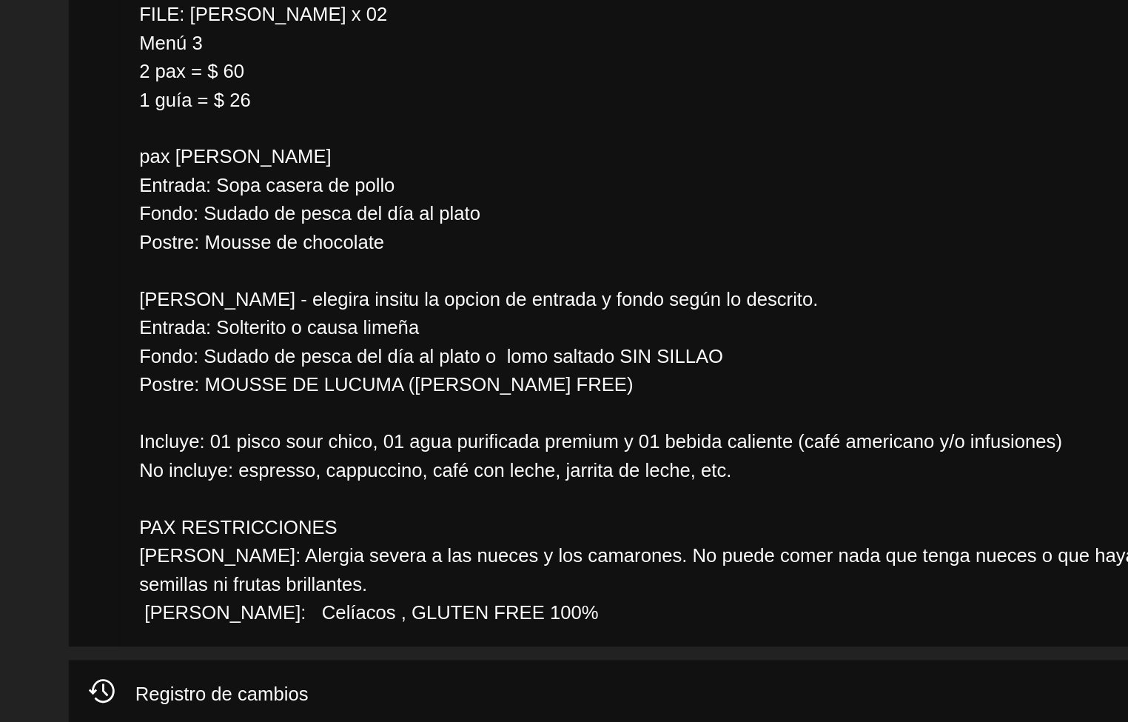
click at [372, 451] on textarea at bounding box center [564, 333] width 887 height 379
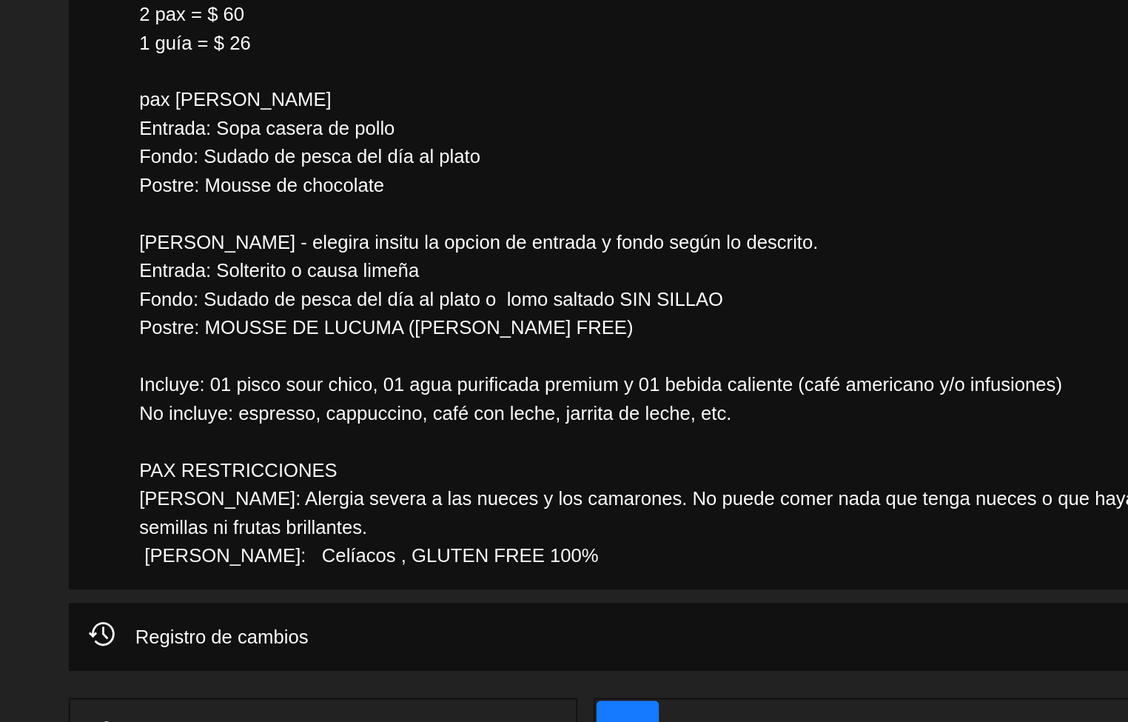
click at [364, 434] on textarea at bounding box center [564, 302] width 887 height 379
click at [409, 471] on textarea at bounding box center [564, 302] width 887 height 379
click at [406, 471] on textarea at bounding box center [564, 302] width 887 height 379
click at [389, 471] on textarea at bounding box center [564, 302] width 887 height 379
click at [369, 475] on textarea at bounding box center [564, 302] width 887 height 379
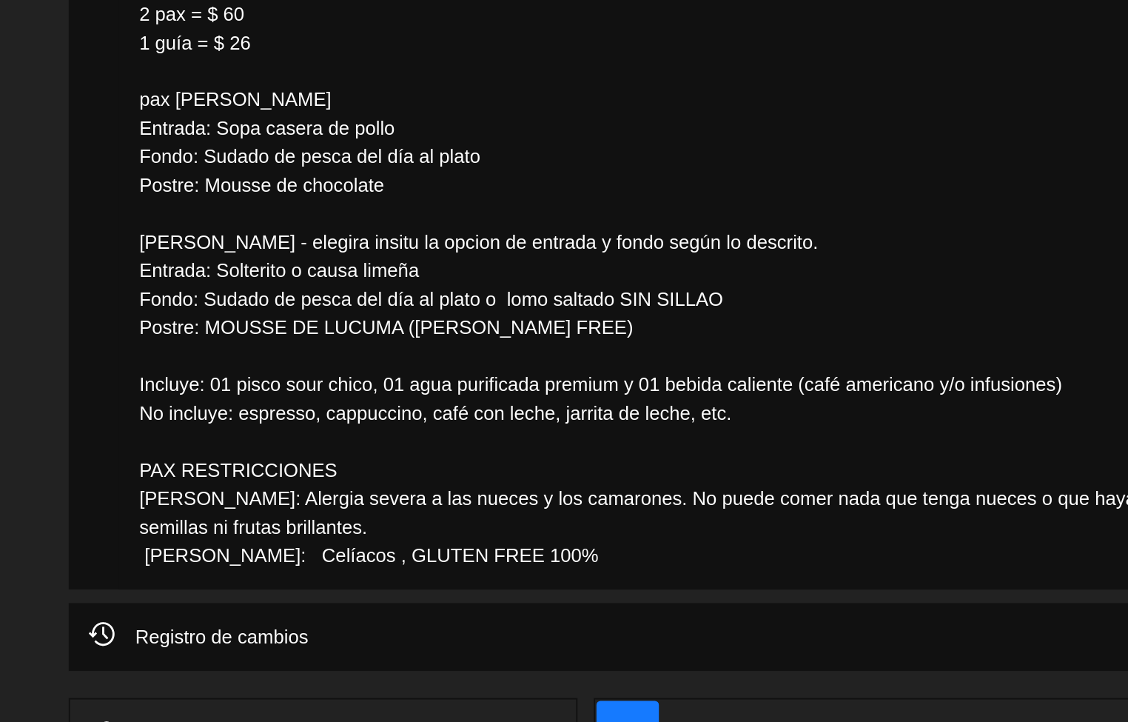
click at [371, 476] on textarea at bounding box center [564, 302] width 887 height 379
click at [355, 476] on textarea at bounding box center [564, 302] width 887 height 379
click at [366, 476] on textarea at bounding box center [564, 302] width 887 height 379
click at [352, 477] on textarea at bounding box center [564, 302] width 887 height 379
click at [342, 477] on textarea at bounding box center [564, 302] width 887 height 379
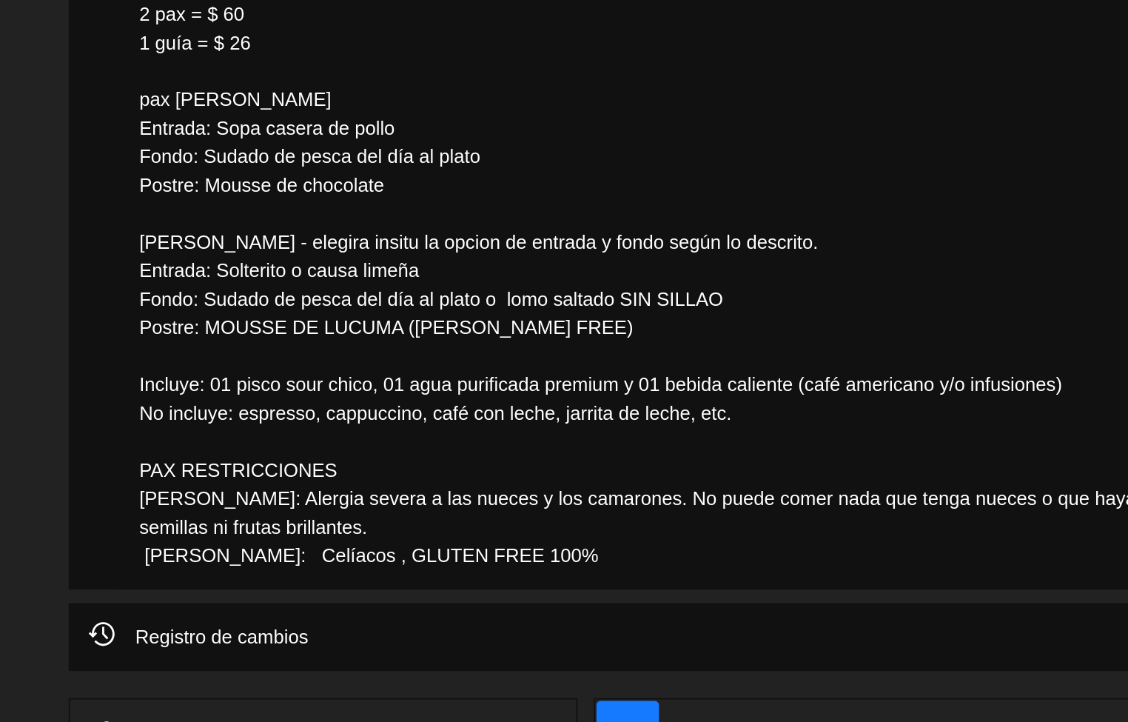
click at [338, 478] on textarea at bounding box center [564, 302] width 887 height 379
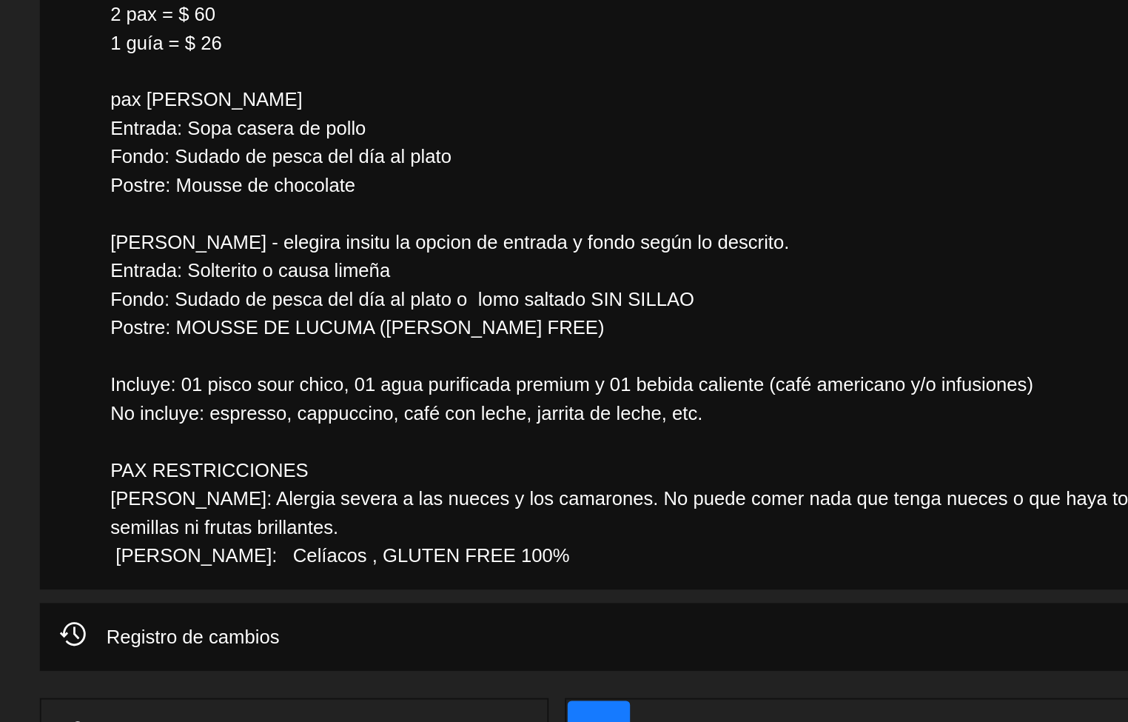
click at [316, 483] on textarea at bounding box center [564, 302] width 887 height 379
click at [313, 485] on textarea at bounding box center [564, 302] width 887 height 379
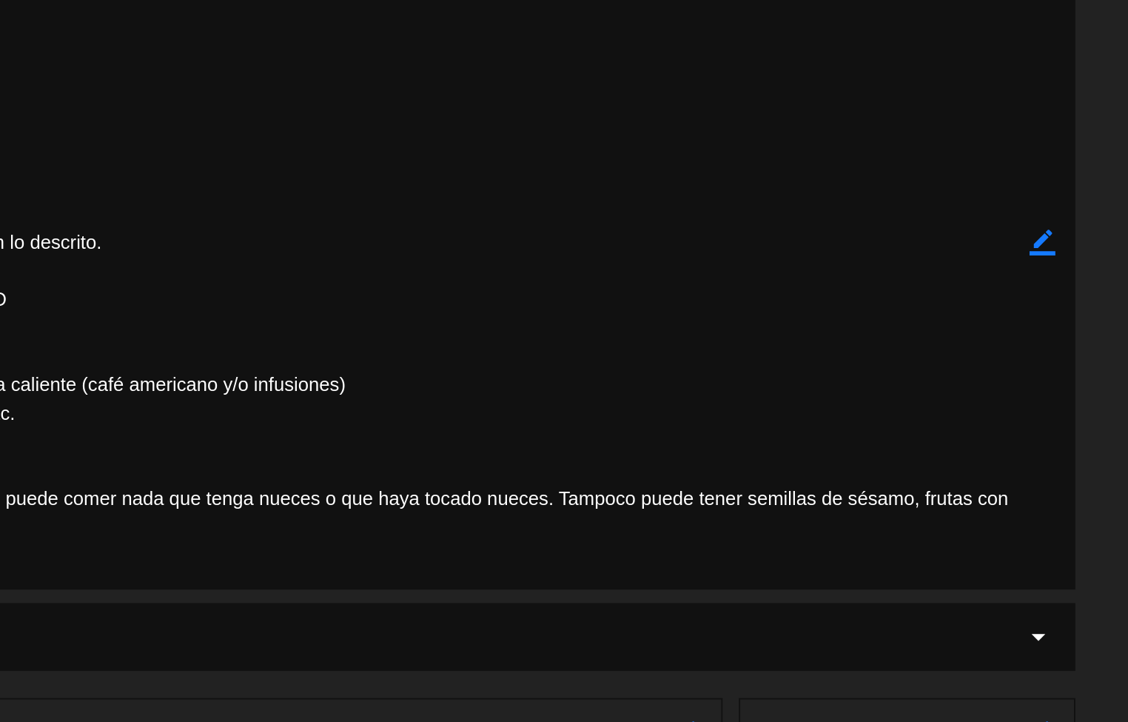
click at [591, 369] on textarea at bounding box center [564, 302] width 887 height 379
click at [591, 371] on textarea at bounding box center [564, 302] width 887 height 379
click at [591, 369] on textarea at bounding box center [564, 302] width 887 height 379
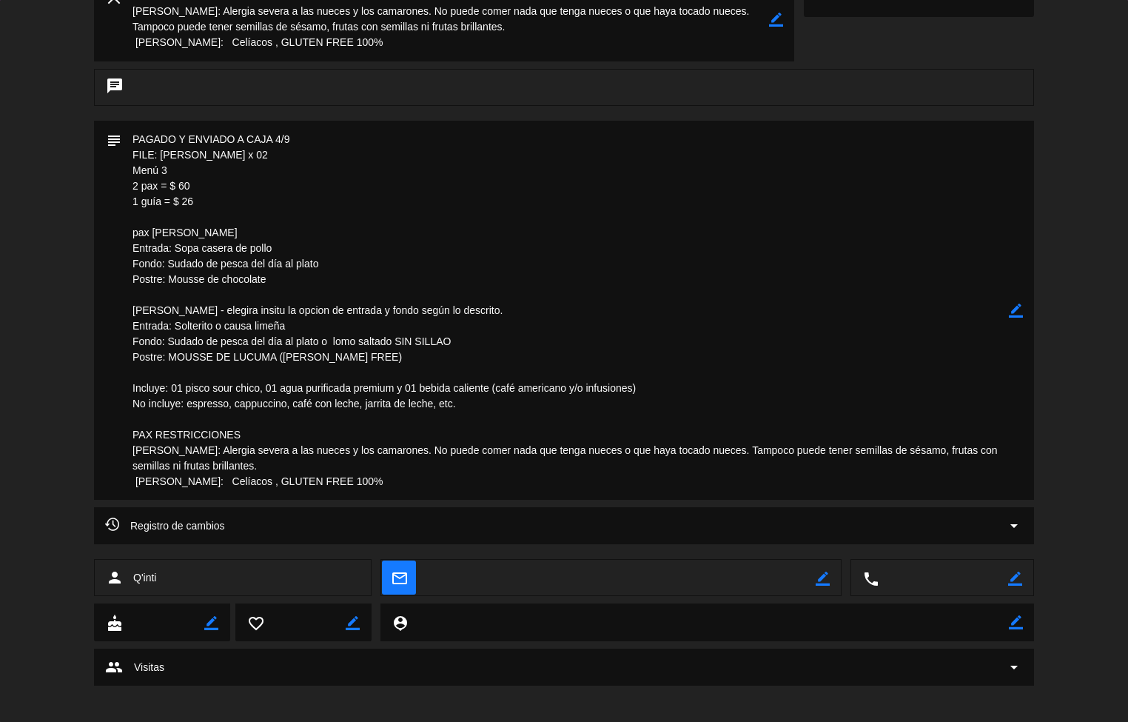
scroll to position [0, 0]
